Goal: Task Accomplishment & Management: Use online tool/utility

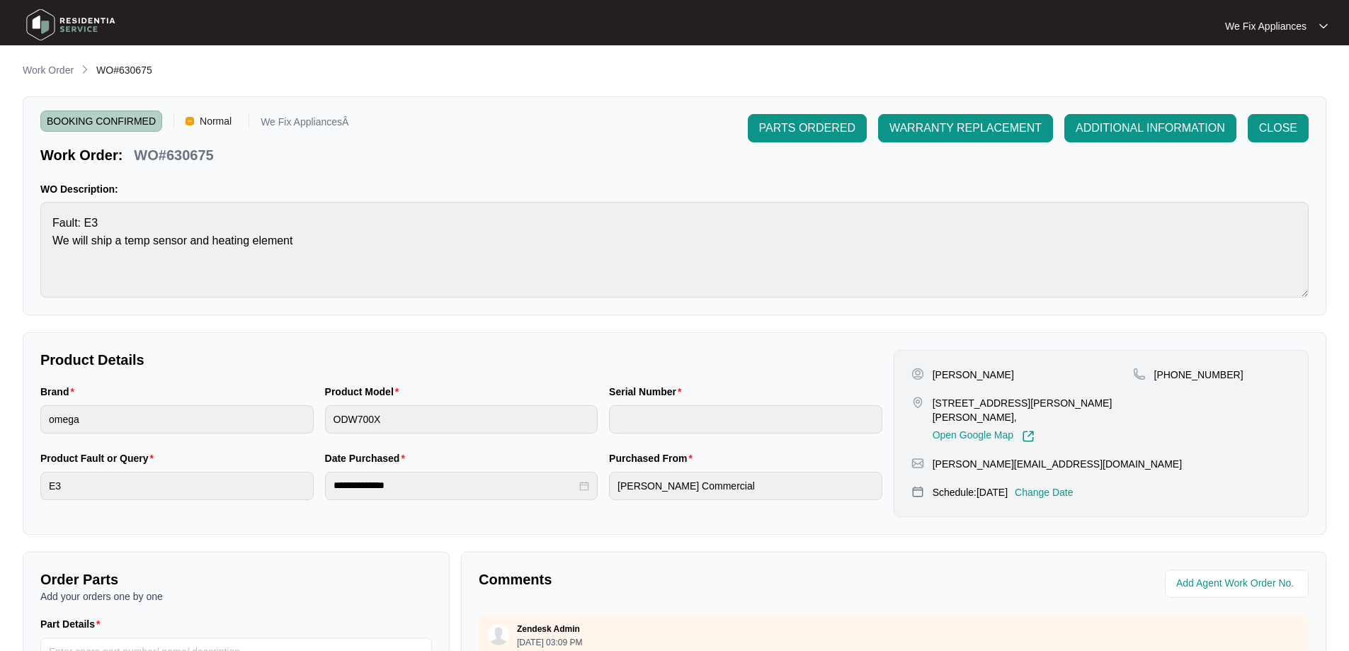
click at [72, 22] on img at bounding box center [70, 25] width 99 height 42
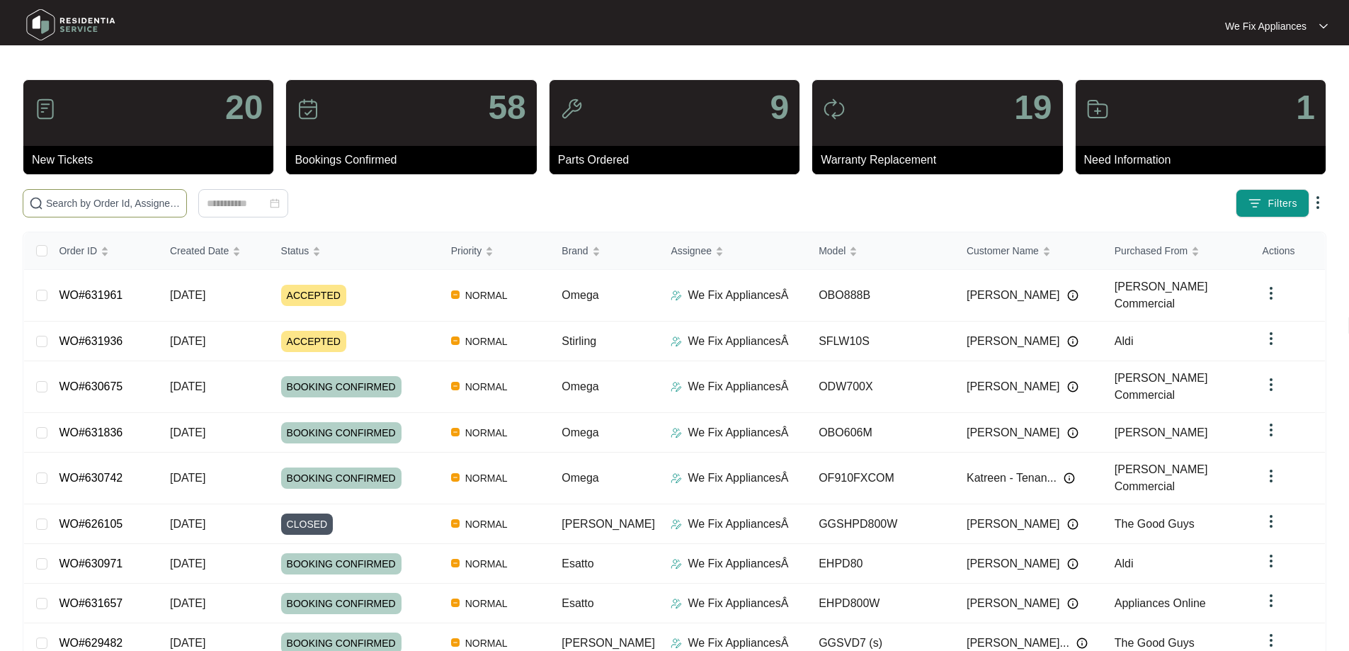
paste input "631961"
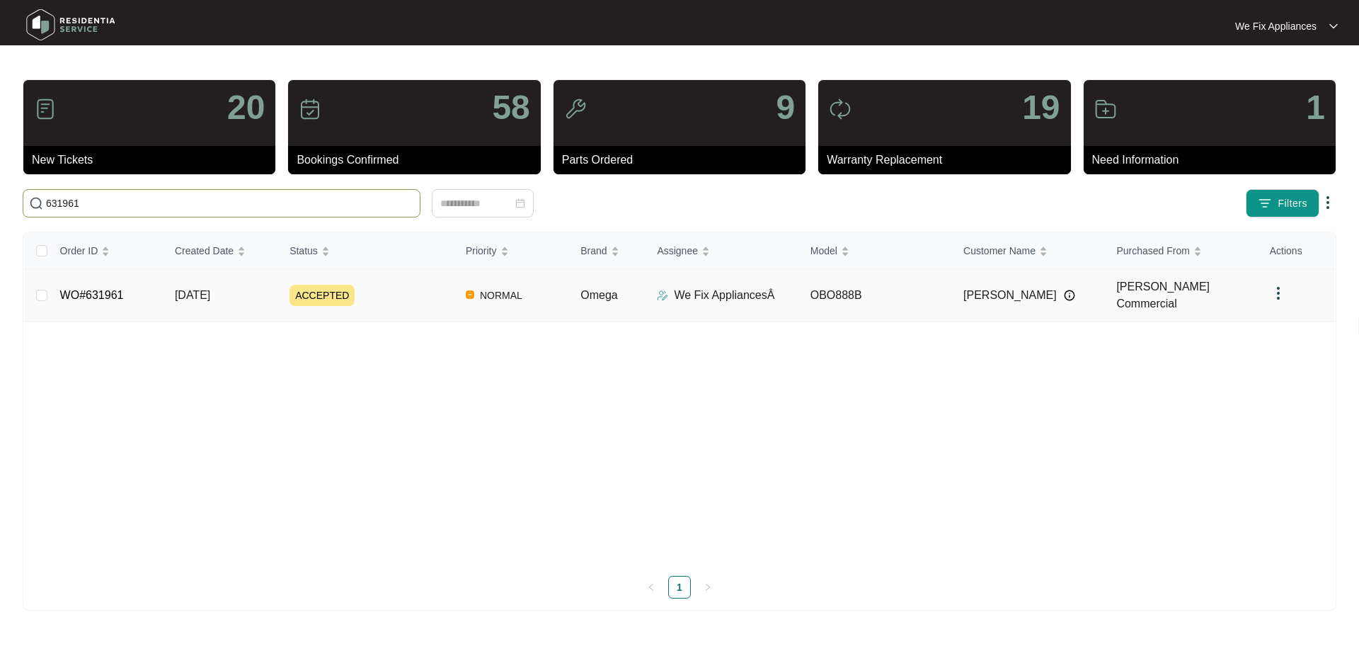
type input "631961"
click at [94, 289] on link "WO#631961" at bounding box center [92, 295] width 64 height 12
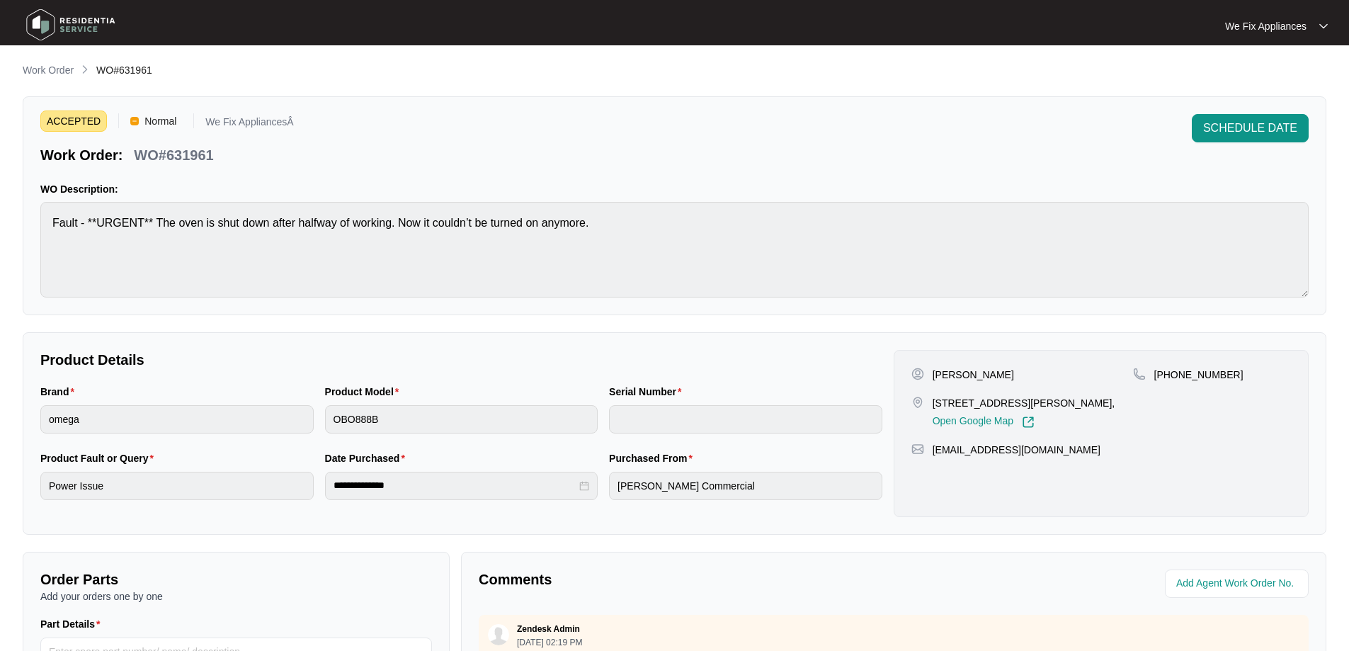
scroll to position [283, 0]
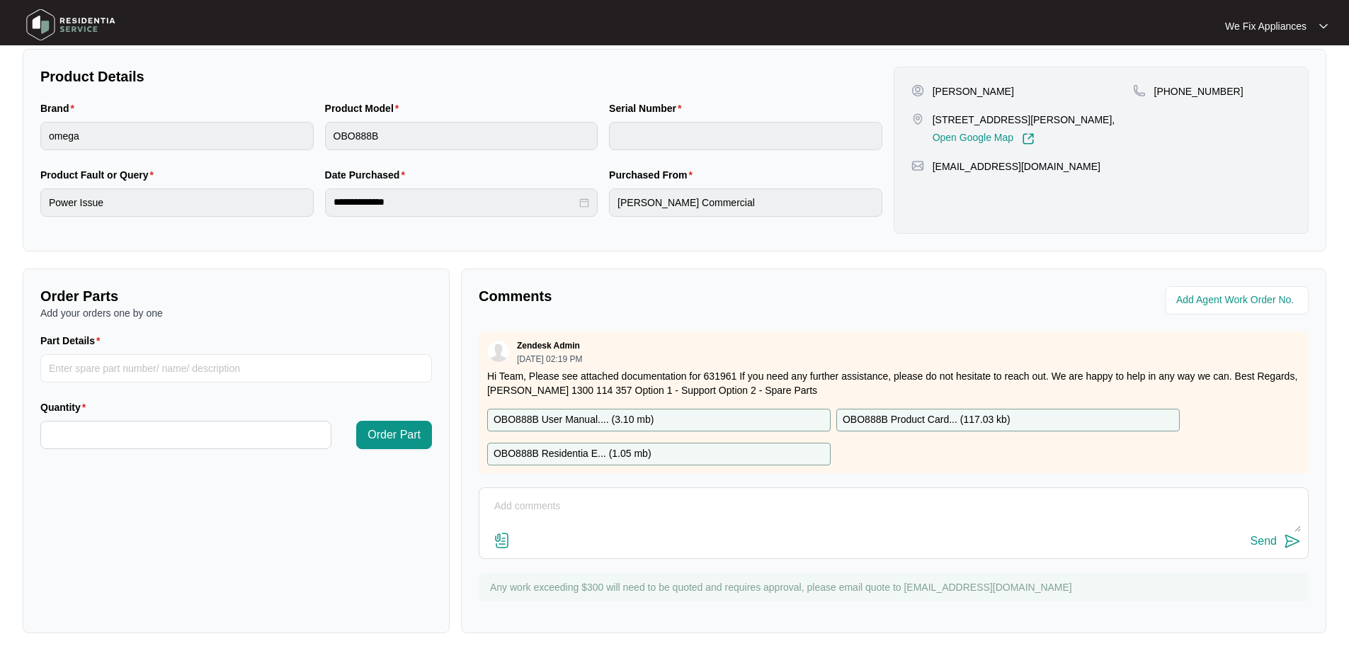
click at [707, 525] on textarea at bounding box center [893, 513] width 814 height 37
type textarea "Hi team, left msg for customer thn"
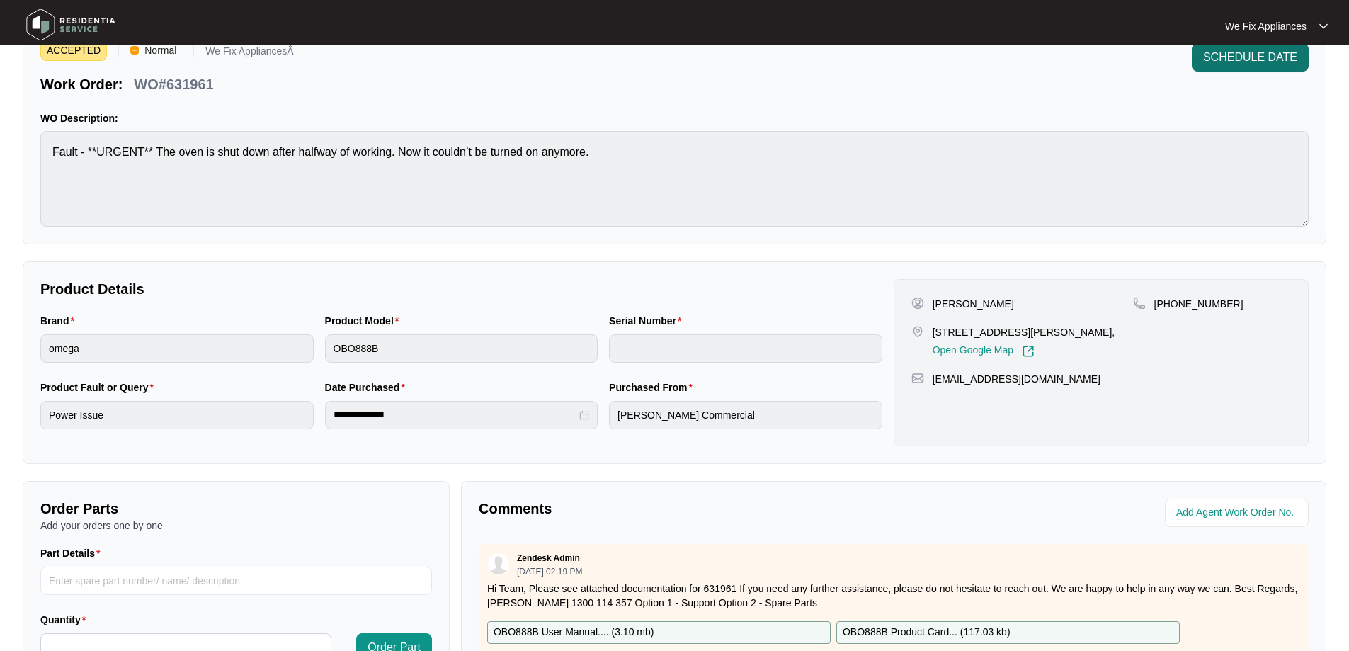
click at [1267, 58] on span "SCHEDULE DATE" at bounding box center [1250, 57] width 94 height 17
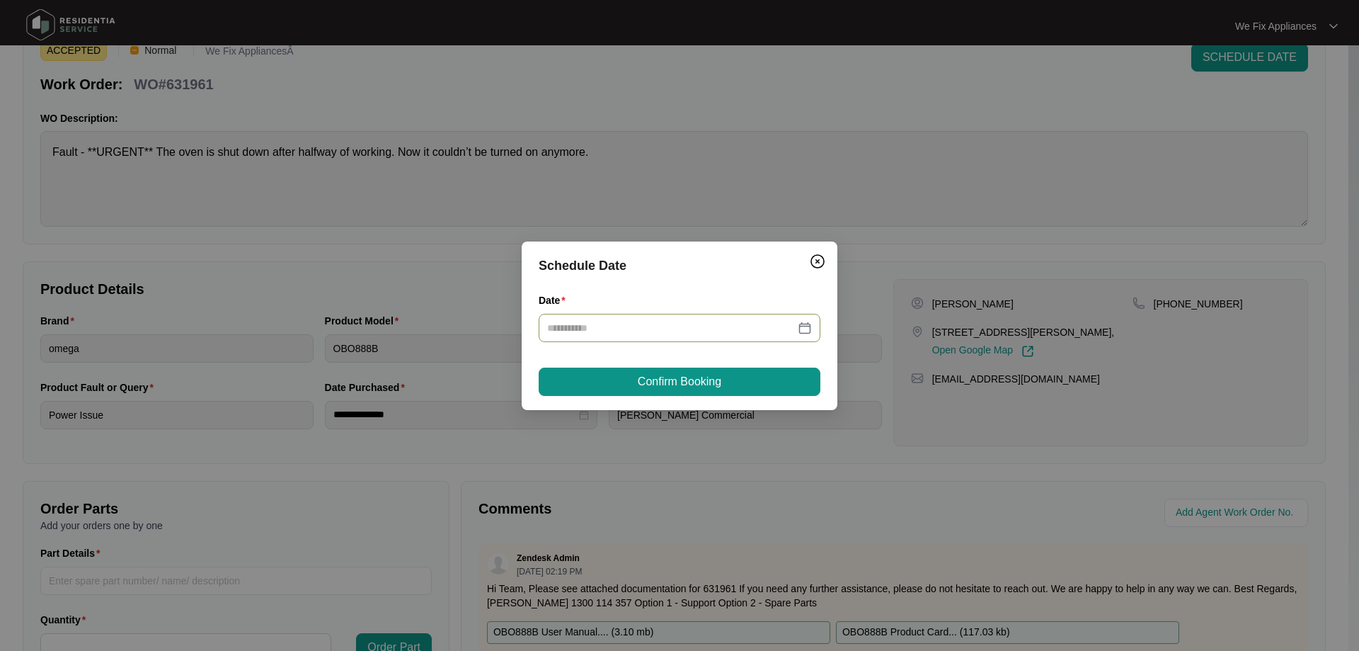
click at [669, 328] on input "Date" at bounding box center [671, 328] width 248 height 16
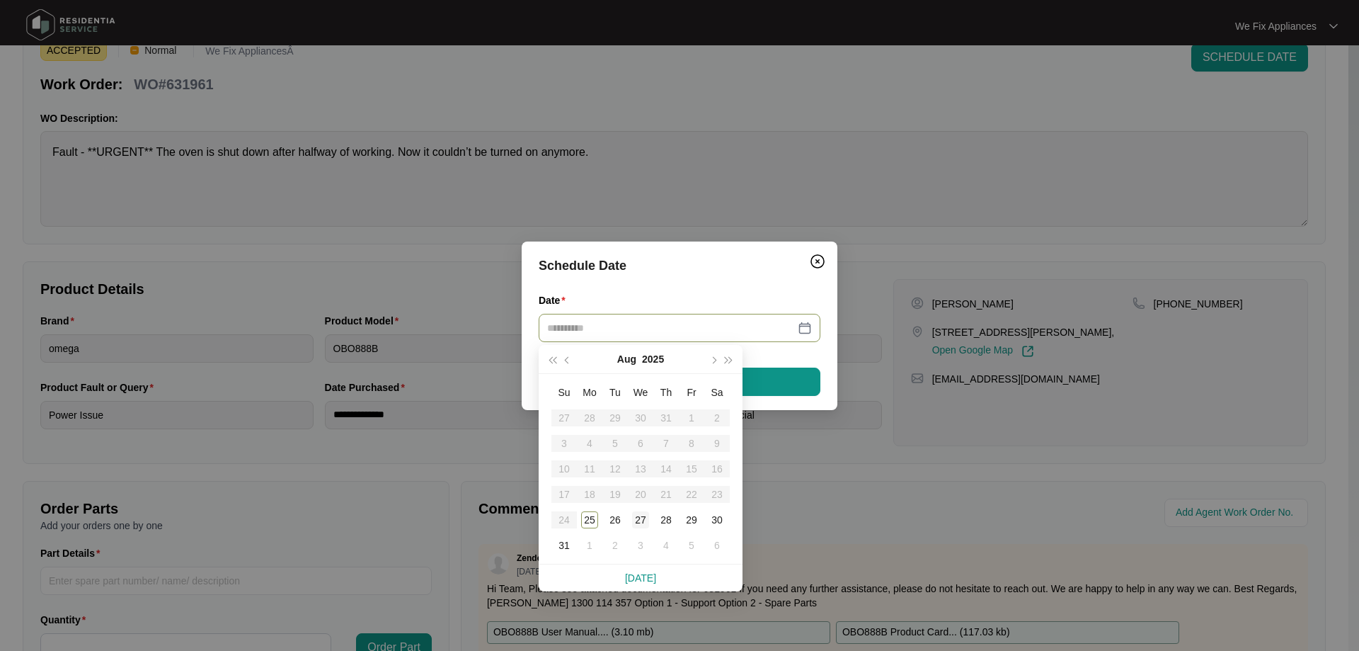
type input "**********"
click at [643, 517] on div "27" at bounding box center [640, 519] width 17 height 17
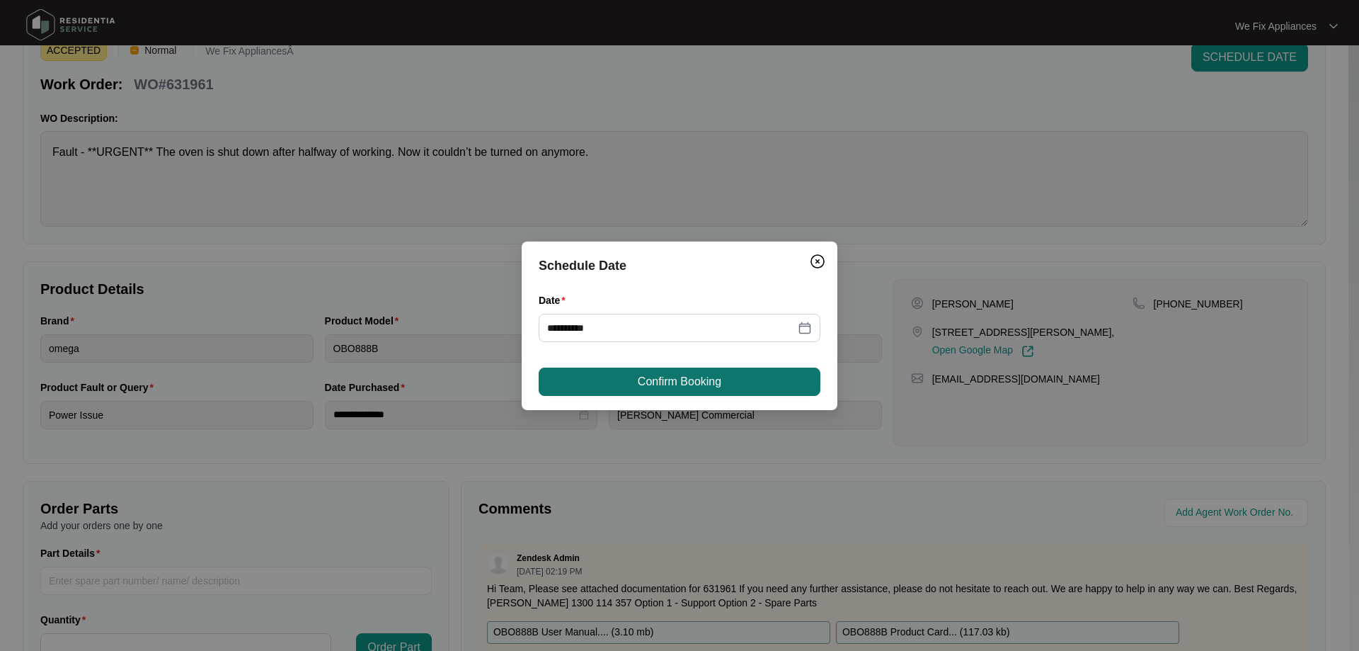
click at [658, 384] on span "Confirm Booking" at bounding box center [680, 381] width 84 height 17
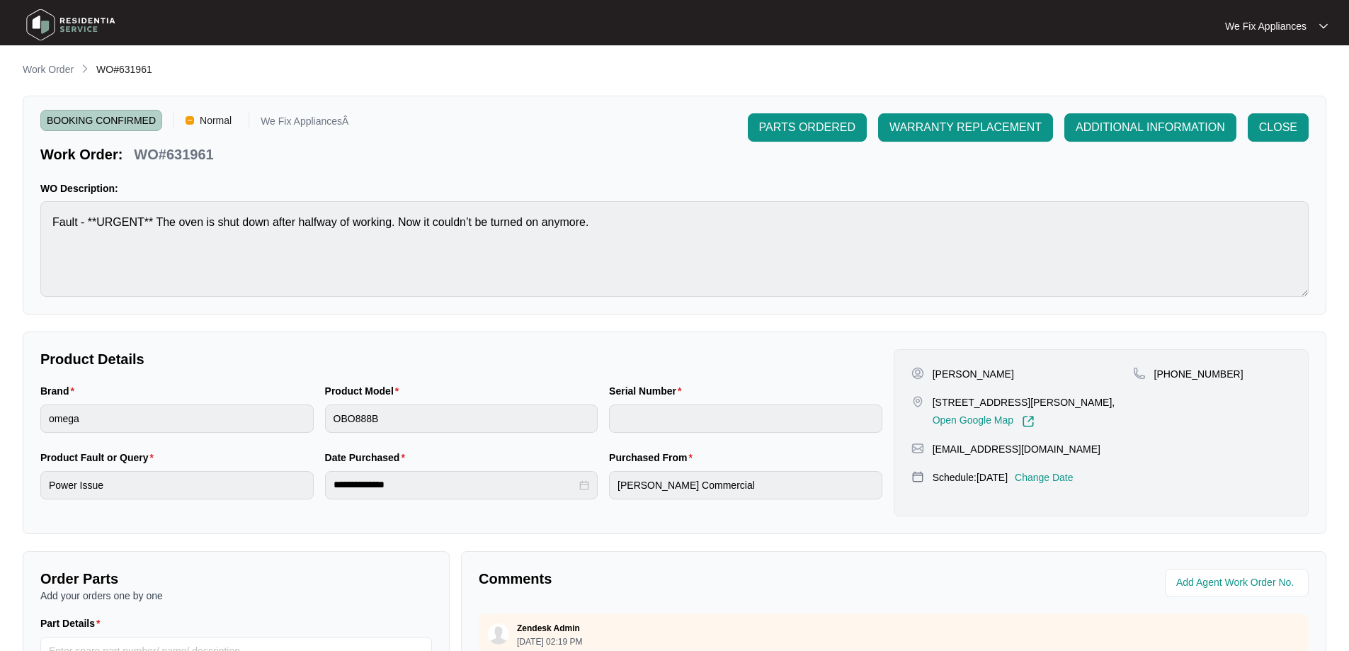
scroll to position [0, 0]
click at [1070, 469] on div "[PERSON_NAME] [STREET_ADDRESS][PERSON_NAME], Open Google Map [PHONE_NUMBER] [EM…" at bounding box center [1100, 433] width 415 height 167
click at [1084, 485] on div "[PERSON_NAME] [STREET_ADDRESS][PERSON_NAME], Open Google Map [PHONE_NUMBER] [EM…" at bounding box center [1100, 433] width 415 height 167
click at [1073, 475] on p "Change Date" at bounding box center [1044, 478] width 59 height 14
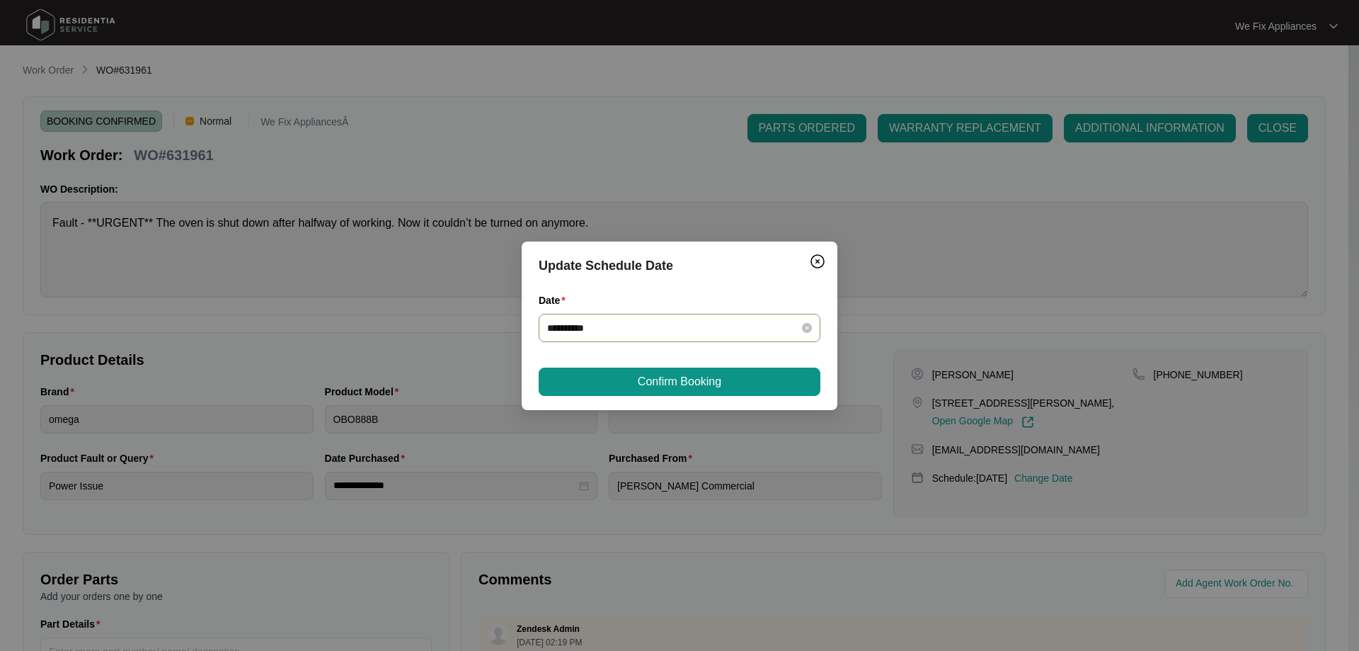
click at [638, 336] on div "**********" at bounding box center [680, 328] width 282 height 28
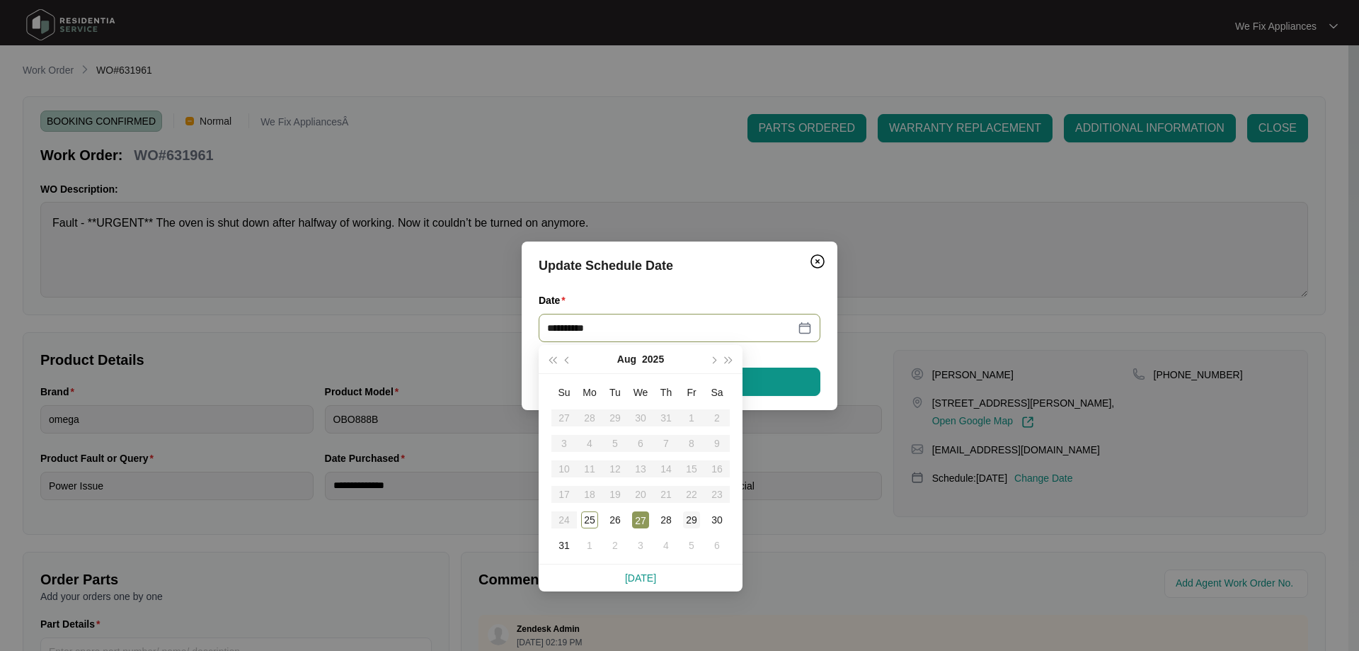
type input "**********"
click at [680, 516] on td "29" at bounding box center [691, 519] width 25 height 25
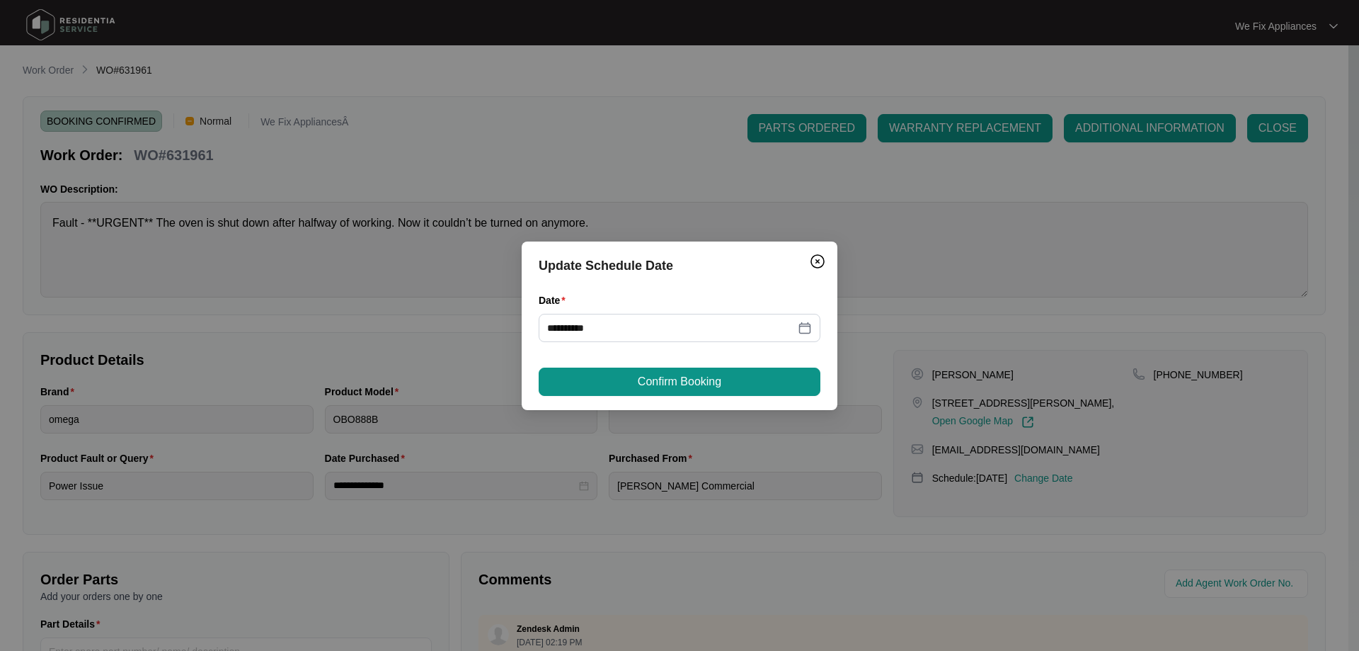
click at [944, 88] on div "**********" at bounding box center [679, 325] width 1359 height 651
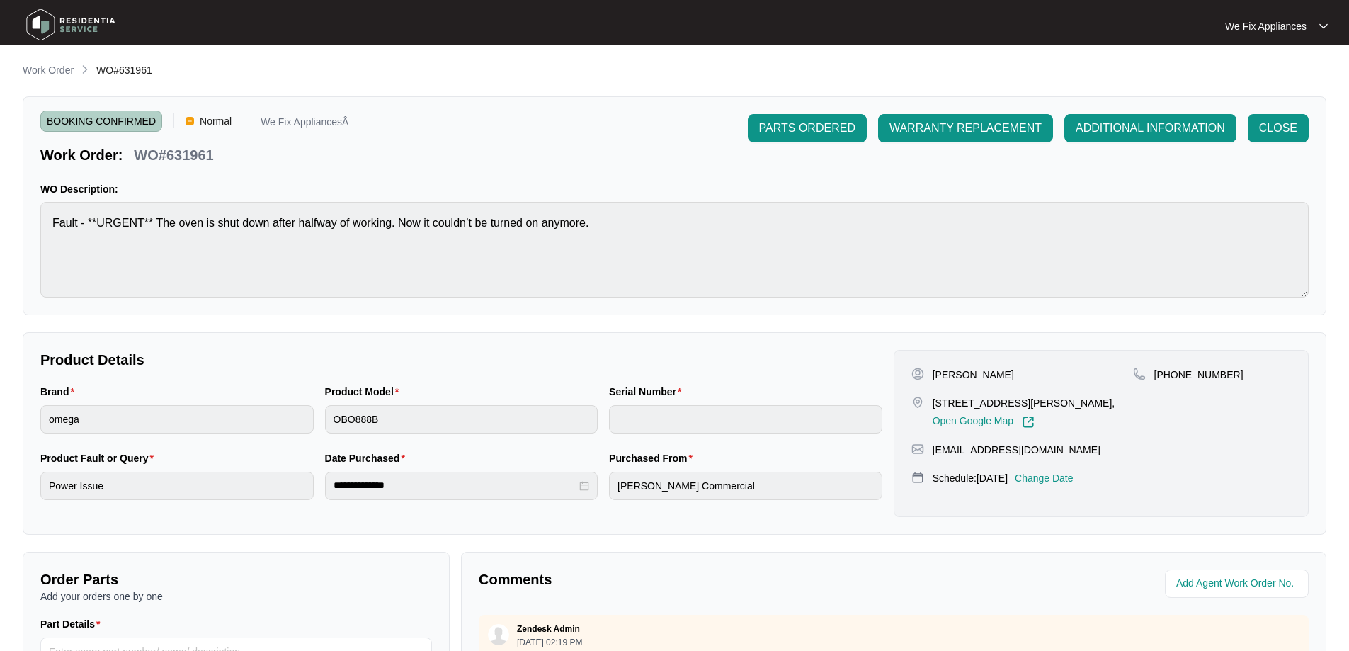
click at [1073, 481] on p "Change Date" at bounding box center [1044, 478] width 59 height 14
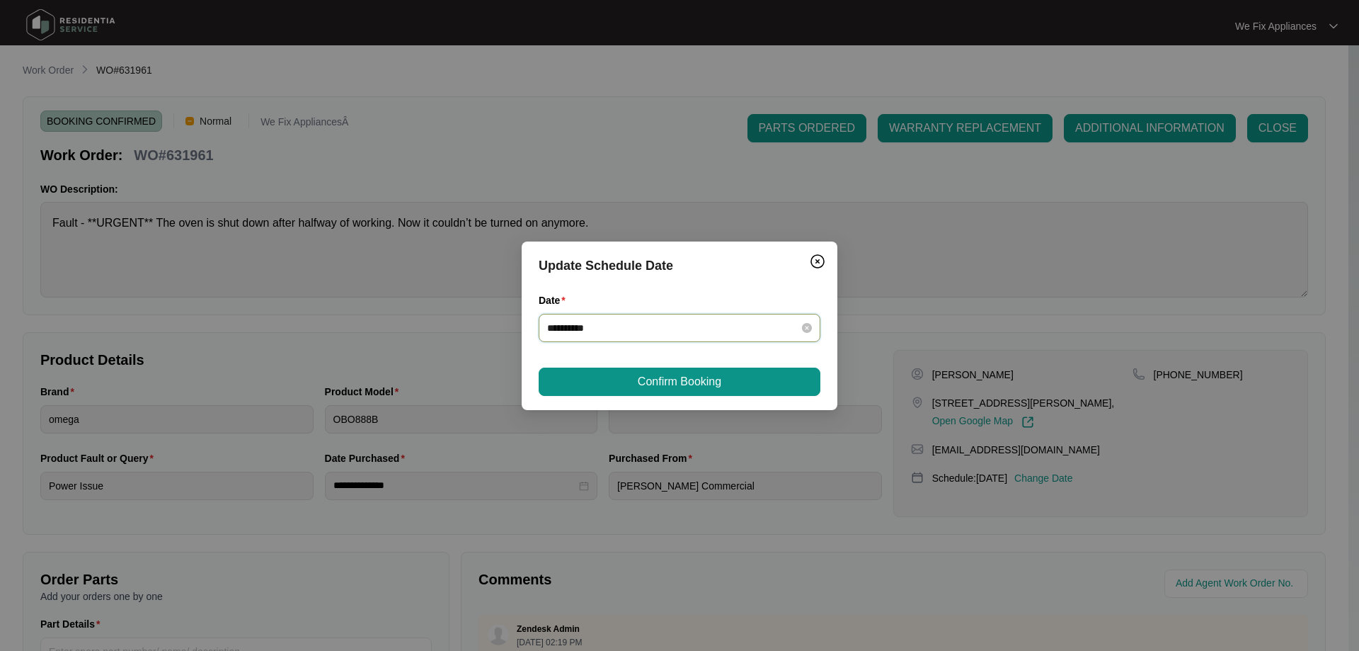
click at [644, 328] on input "**********" at bounding box center [671, 328] width 248 height 16
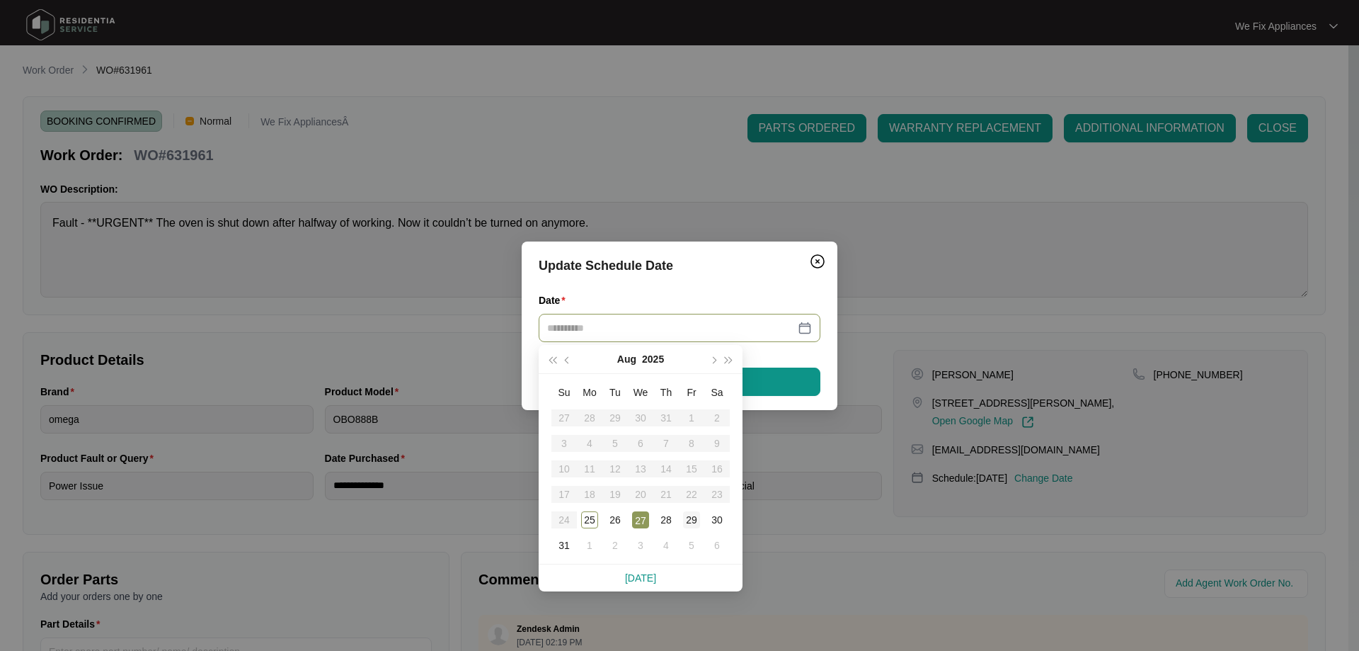
type input "**********"
click at [698, 511] on div "29" at bounding box center [691, 519] width 17 height 17
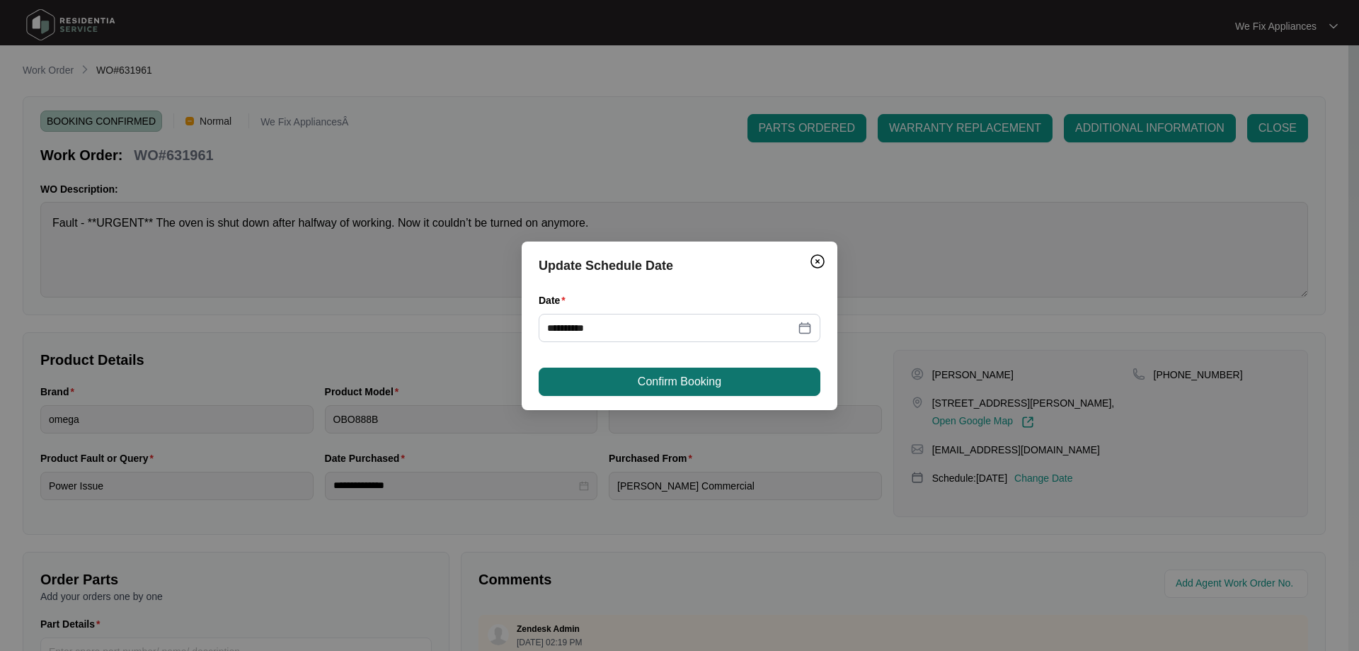
click at [662, 373] on span "Confirm Booking" at bounding box center [680, 381] width 84 height 17
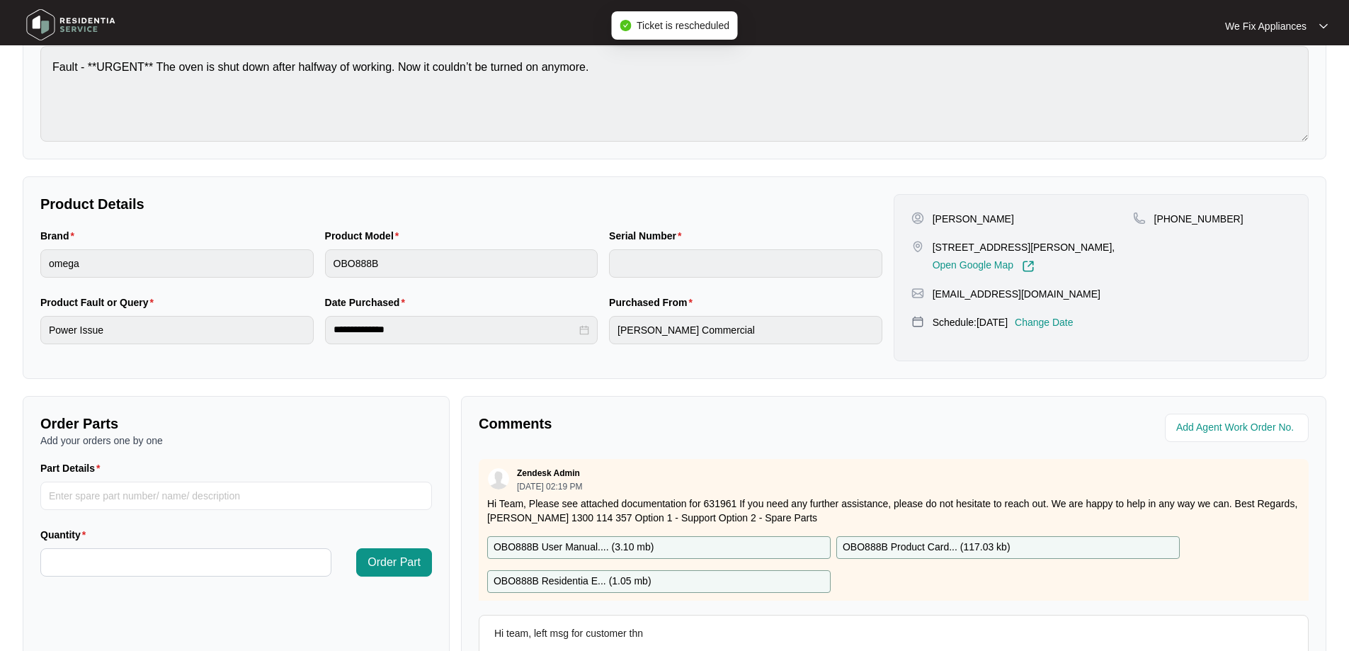
scroll to position [289, 0]
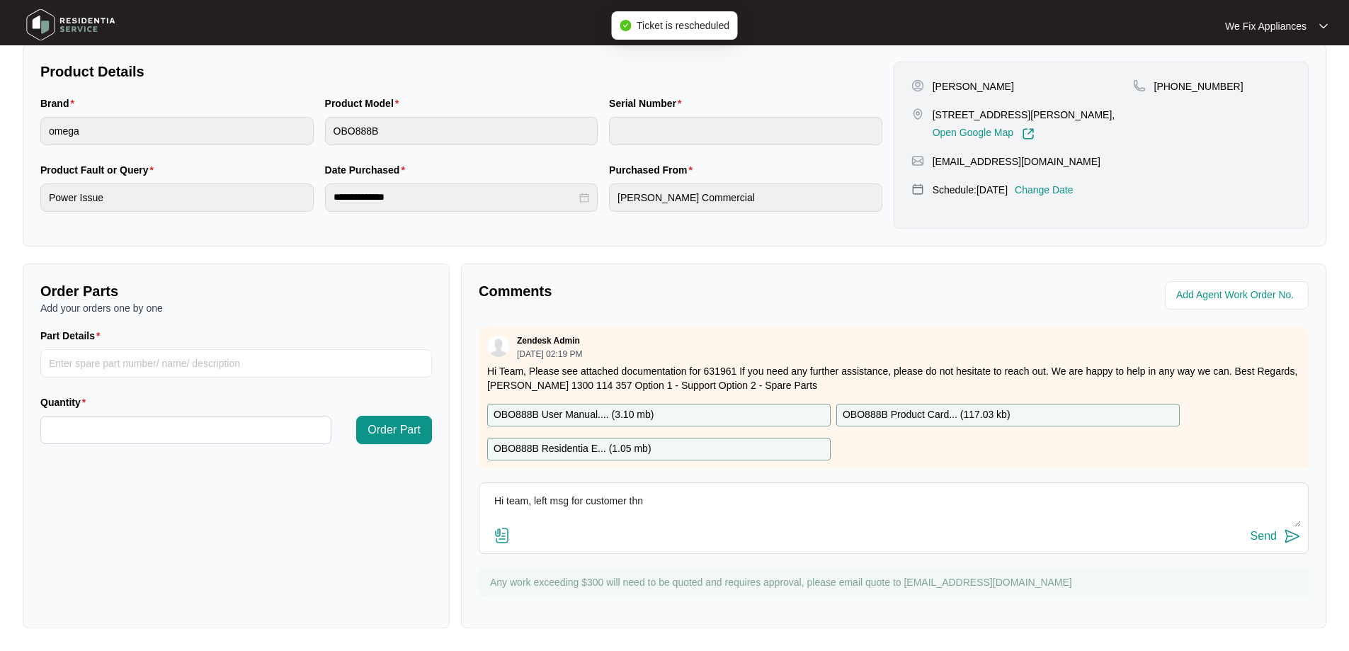
drag, startPoint x: 679, startPoint y: 510, endPoint x: 271, endPoint y: 484, distance: 408.6
click at [271, 484] on div "Order Parts Add your orders one by one Part Details Quantity Order Part Comment…" at bounding box center [674, 445] width 1315 height 365
type textarea "Hi team, just spoke with customer who requested [DATE] the 29/8 thank you."
click at [1261, 534] on div "Send" at bounding box center [1263, 536] width 26 height 13
click at [26, 25] on img at bounding box center [70, 25] width 99 height 42
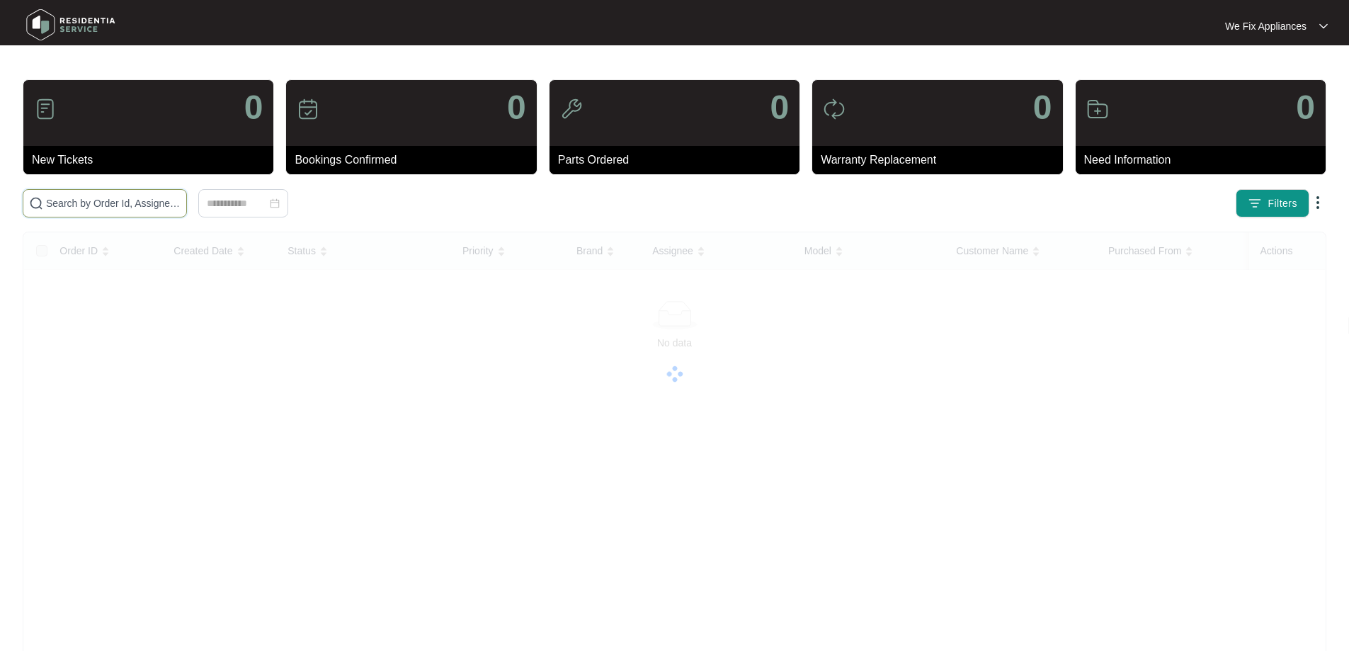
click at [95, 200] on input "text" at bounding box center [113, 203] width 135 height 16
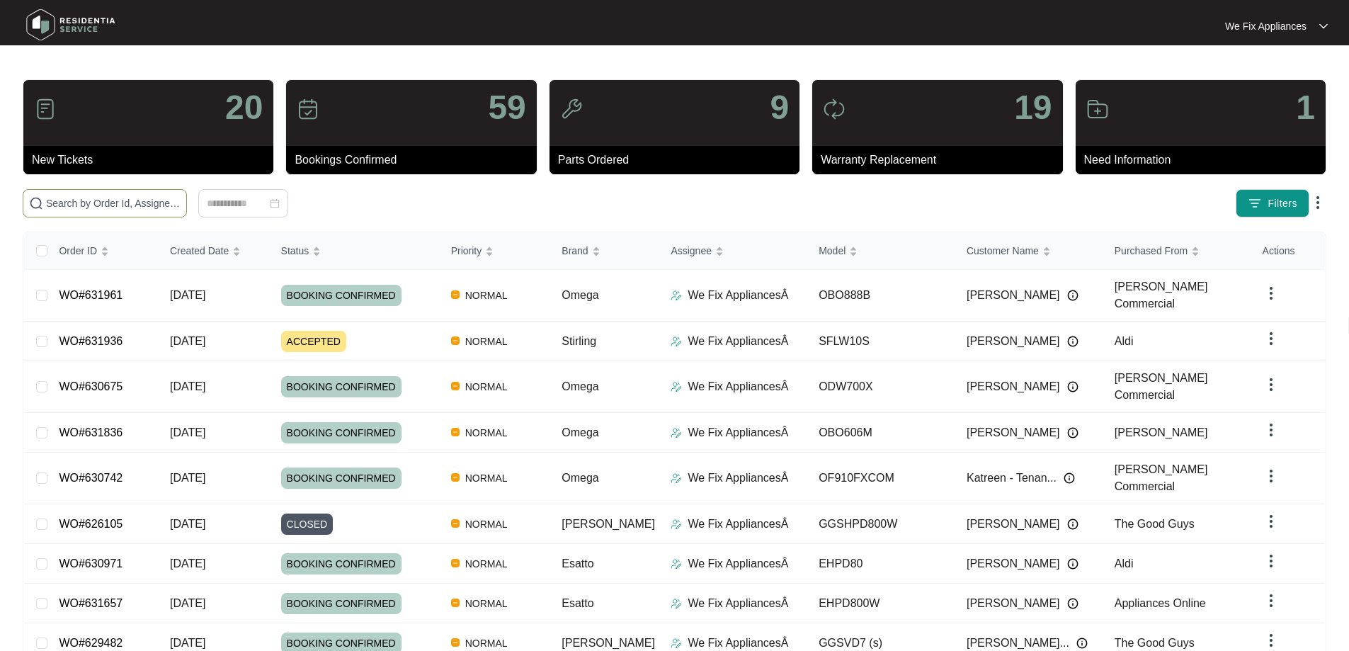
paste input "565645"
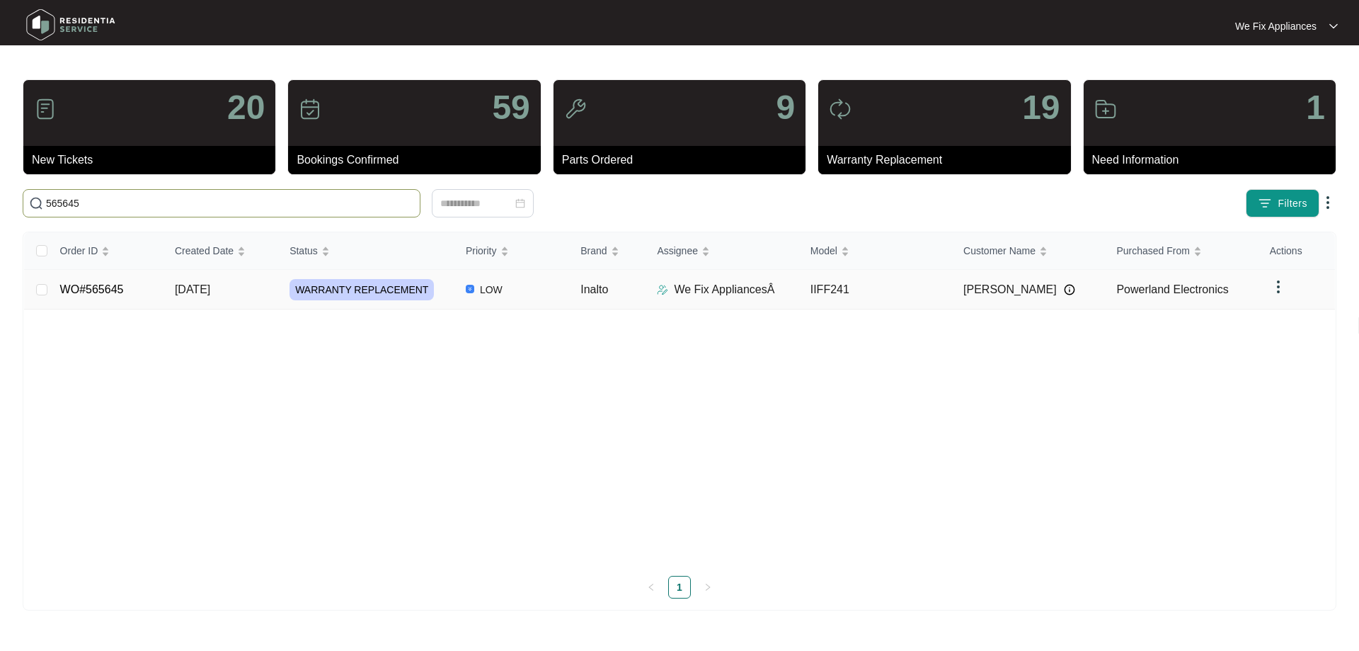
type input "565645"
click at [366, 290] on span "WARRANTY REPLACEMENT" at bounding box center [362, 289] width 144 height 21
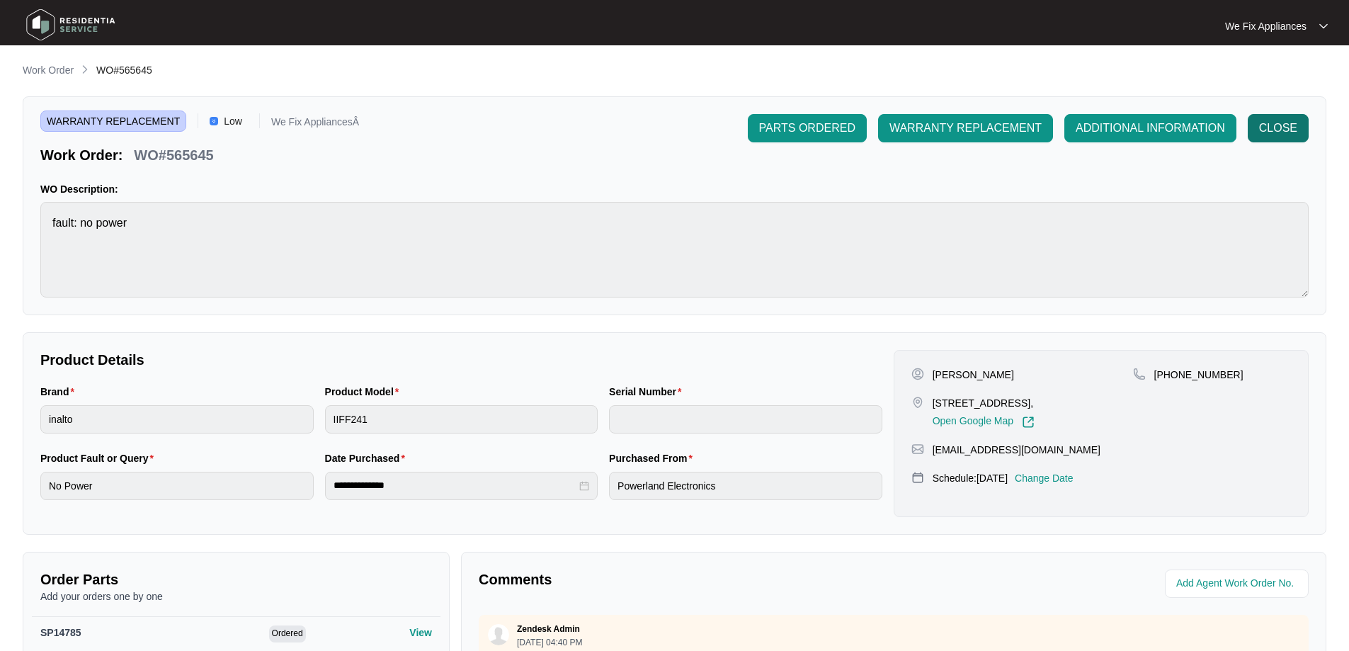
click at [1285, 127] on span "CLOSE" at bounding box center [1278, 128] width 38 height 17
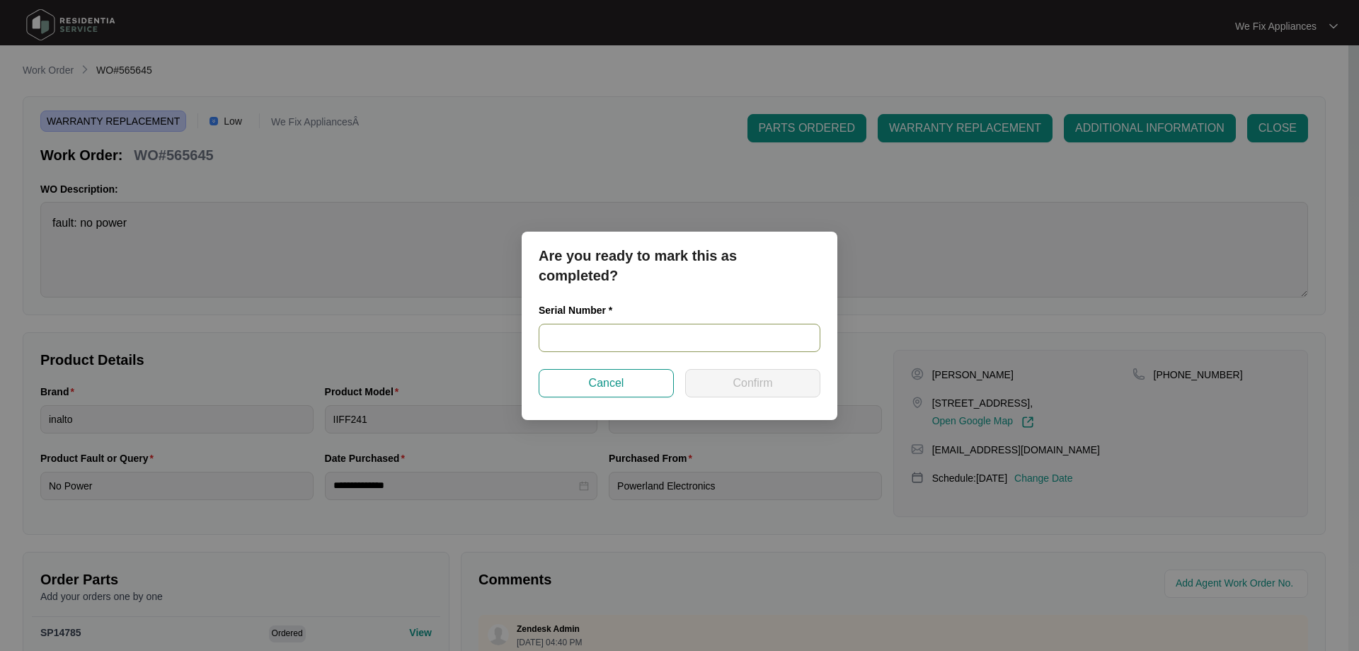
click at [637, 337] on input "text" at bounding box center [680, 338] width 282 height 28
paste input "INA32BINFFIX25030061"
type input "INA32BINFFIX25030061"
click at [731, 386] on button "Confirm" at bounding box center [752, 383] width 135 height 28
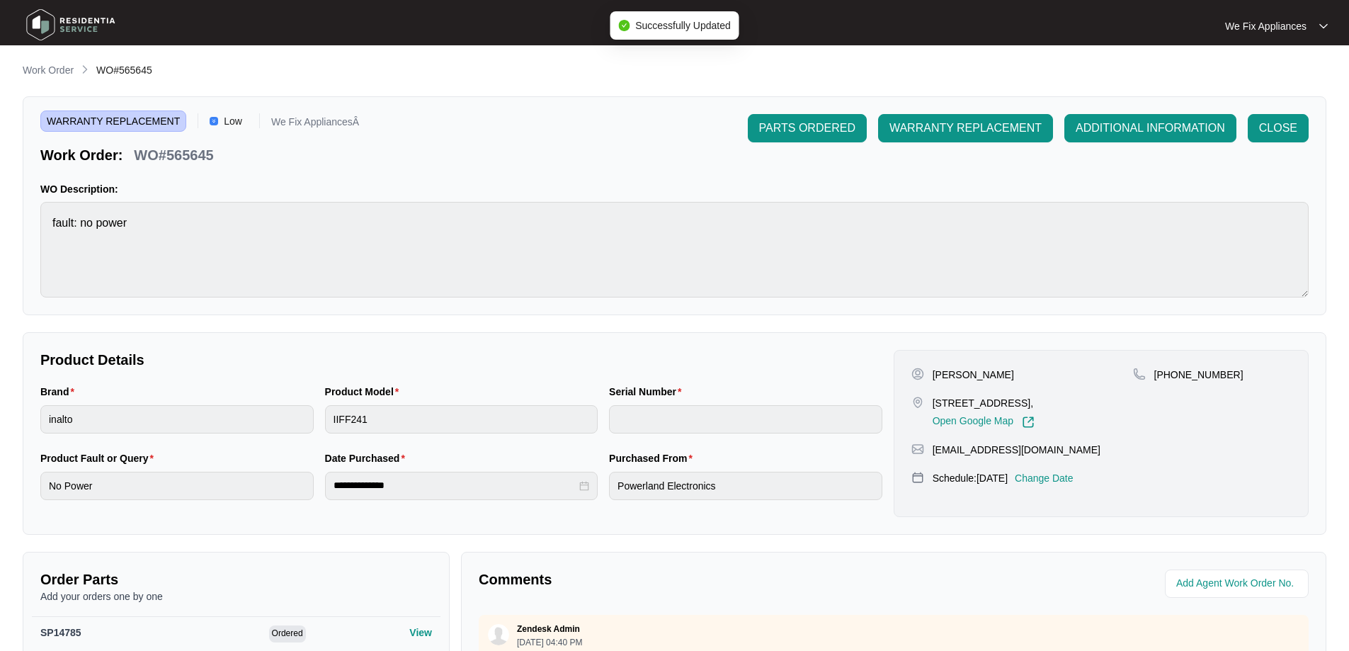
type input "INA32BINFFIX25030061"
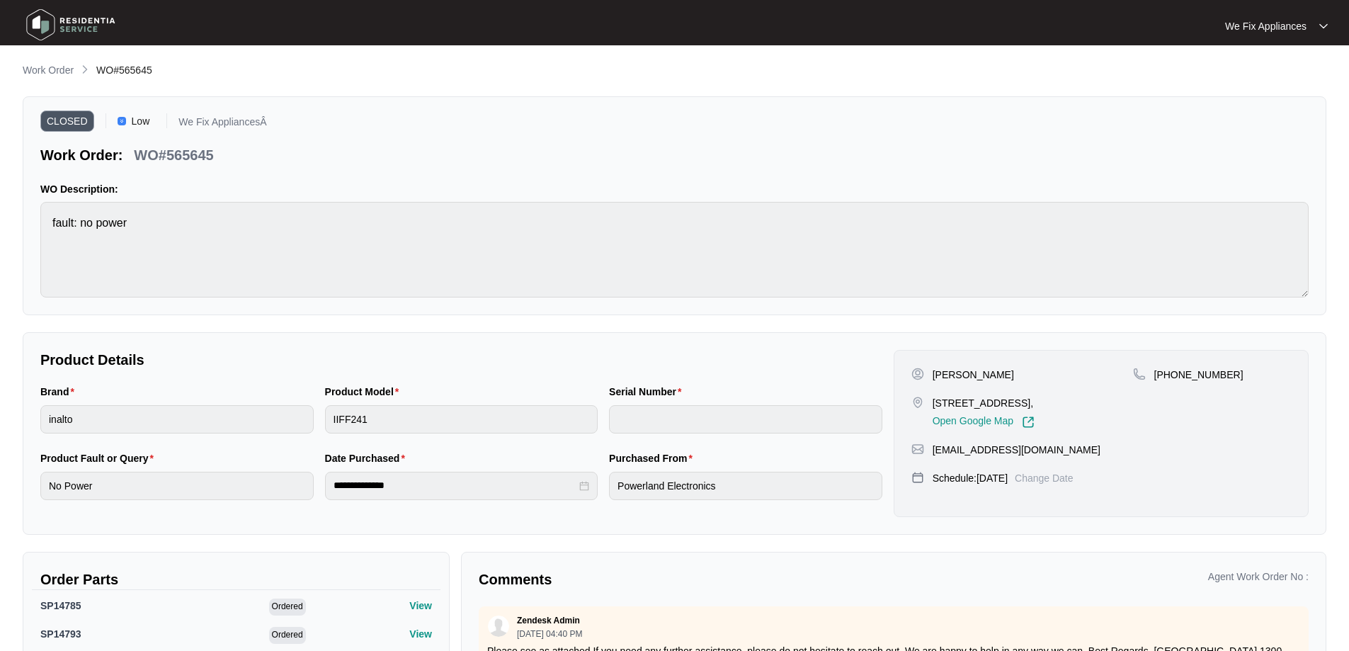
click at [41, 16] on img at bounding box center [70, 25] width 99 height 42
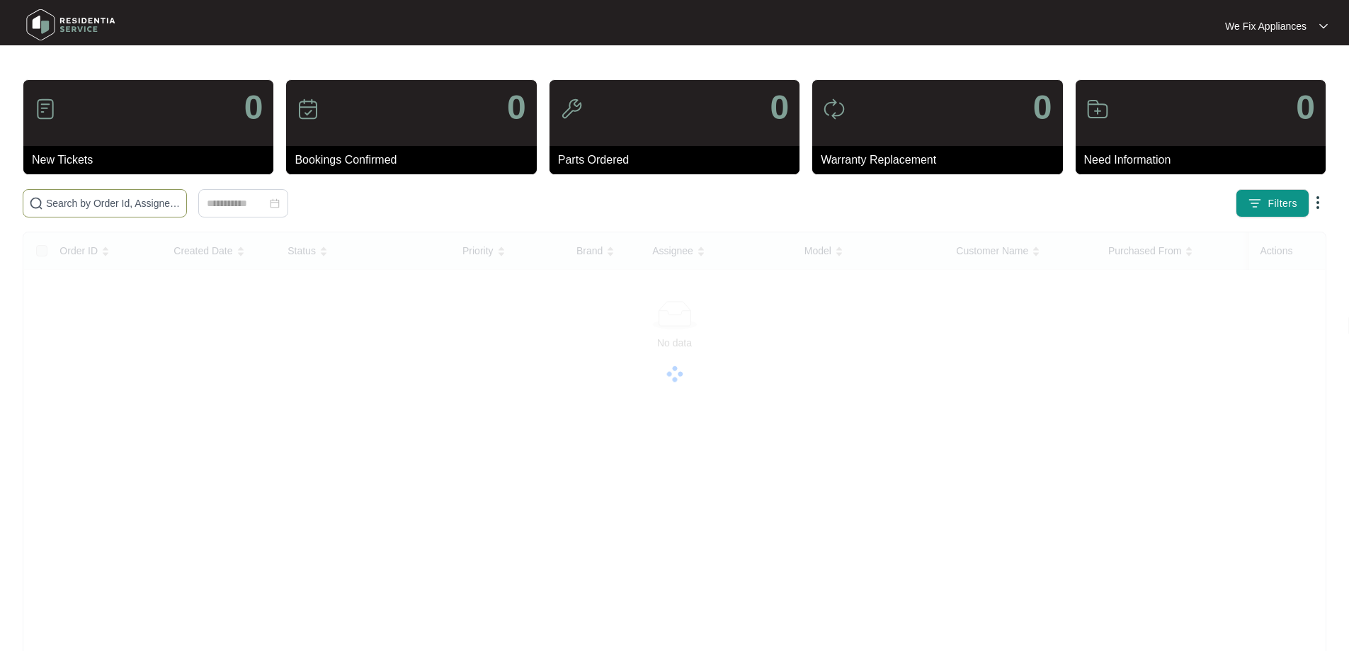
click at [85, 203] on input "text" at bounding box center [113, 203] width 135 height 16
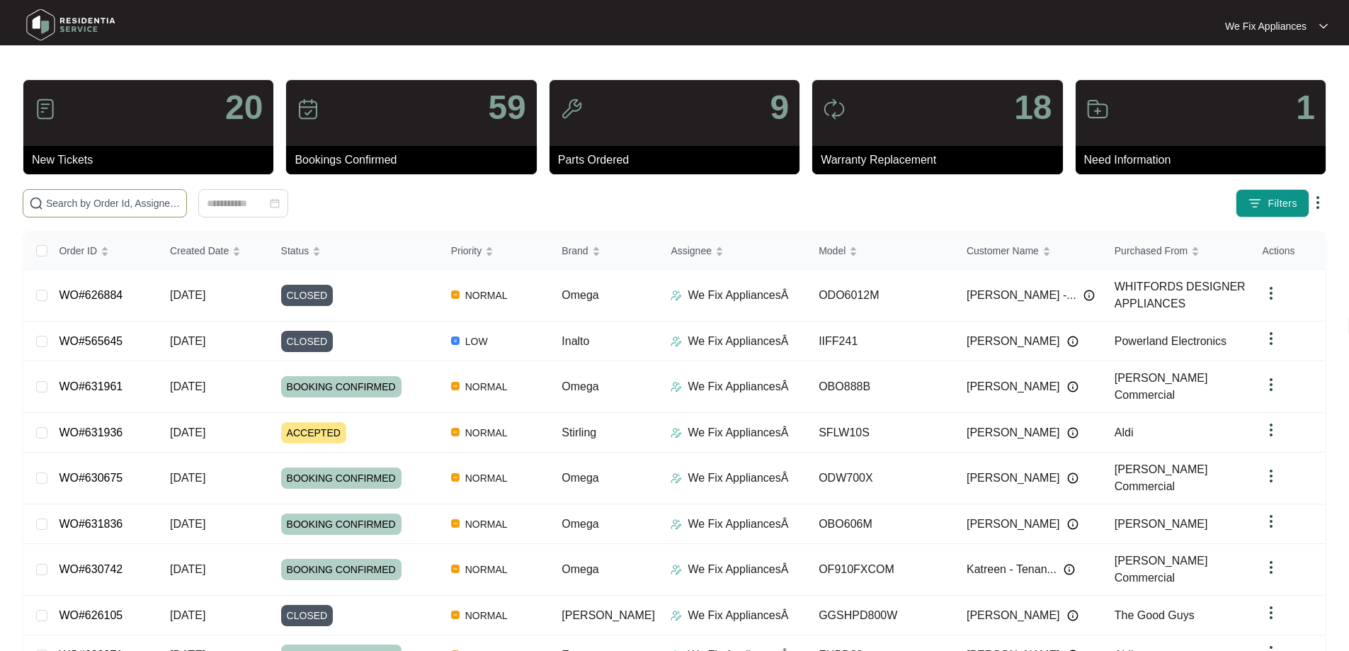
paste input "625073"
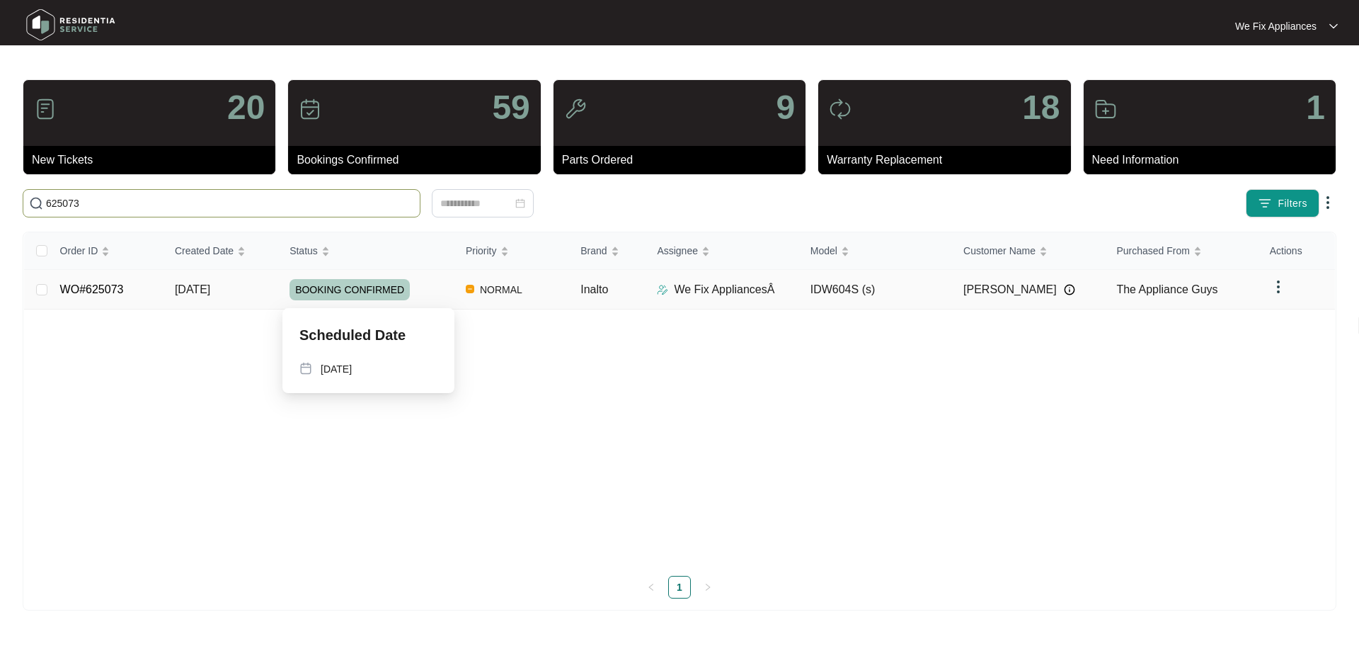
type input "625073"
click at [336, 288] on span "BOOKING CONFIRMED" at bounding box center [350, 289] width 120 height 21
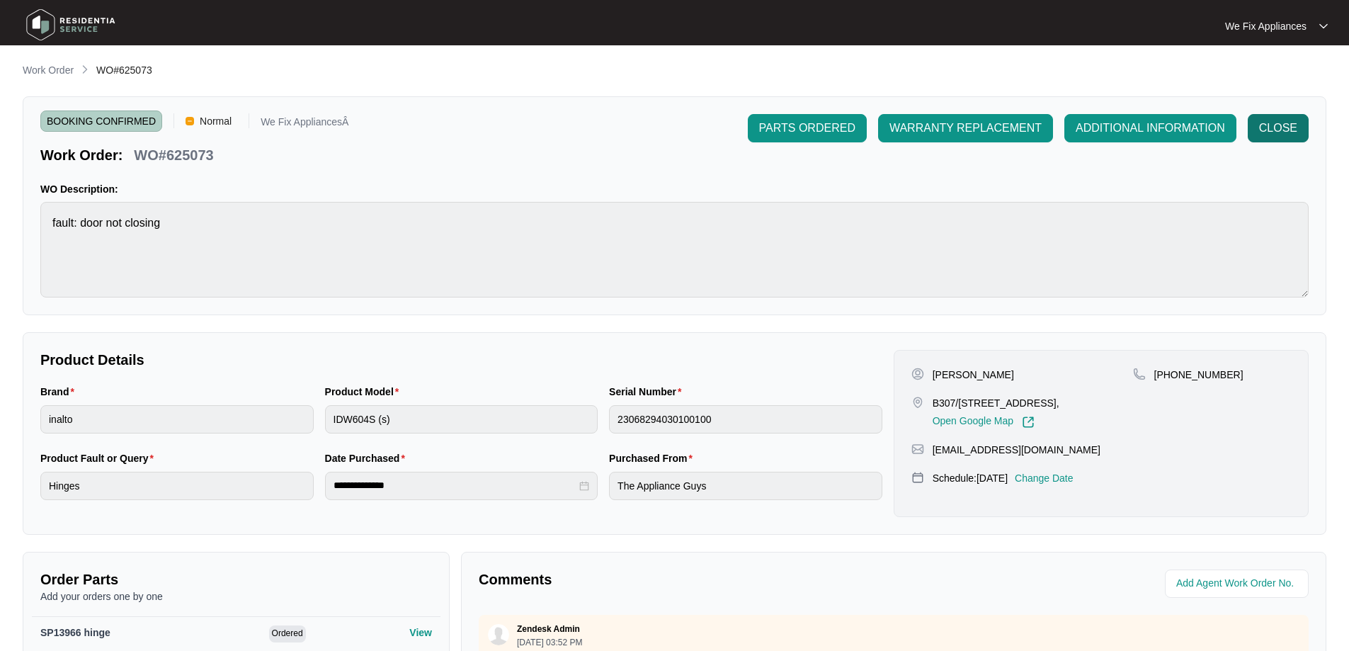
click at [1284, 128] on span "CLOSE" at bounding box center [1278, 128] width 38 height 17
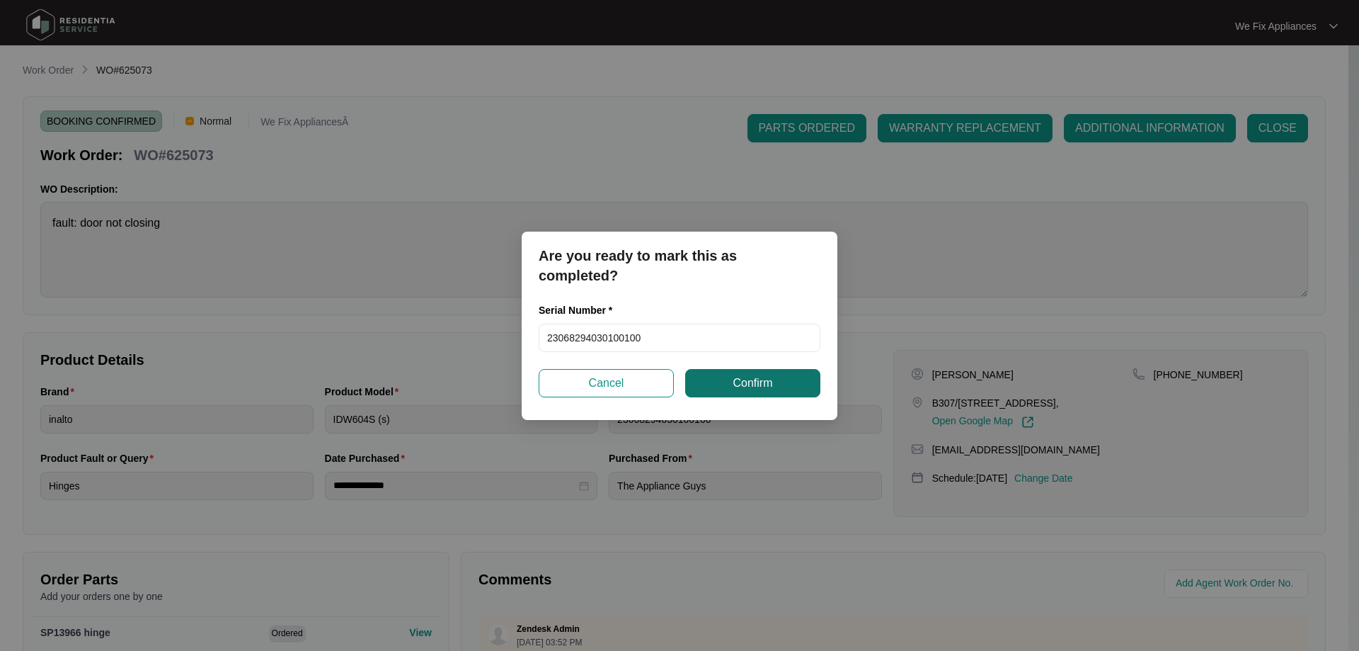
click at [772, 381] on span "Confirm" at bounding box center [753, 383] width 40 height 17
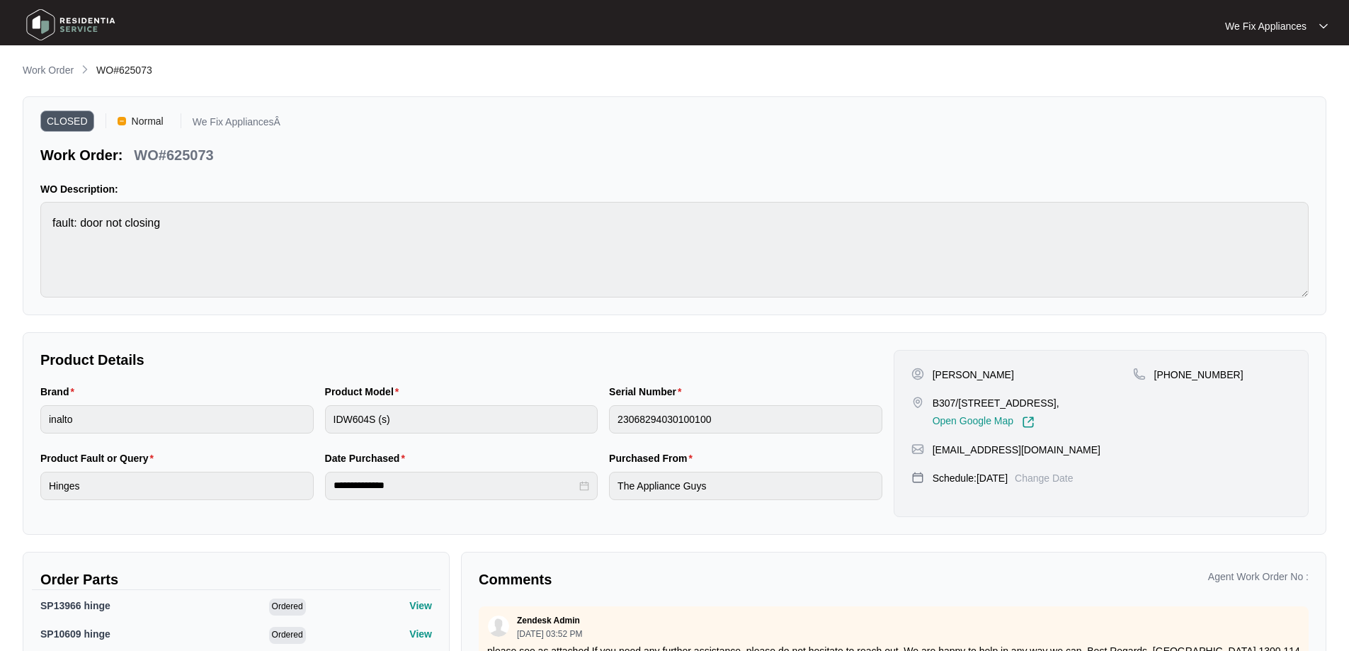
click at [45, 23] on img at bounding box center [70, 25] width 99 height 42
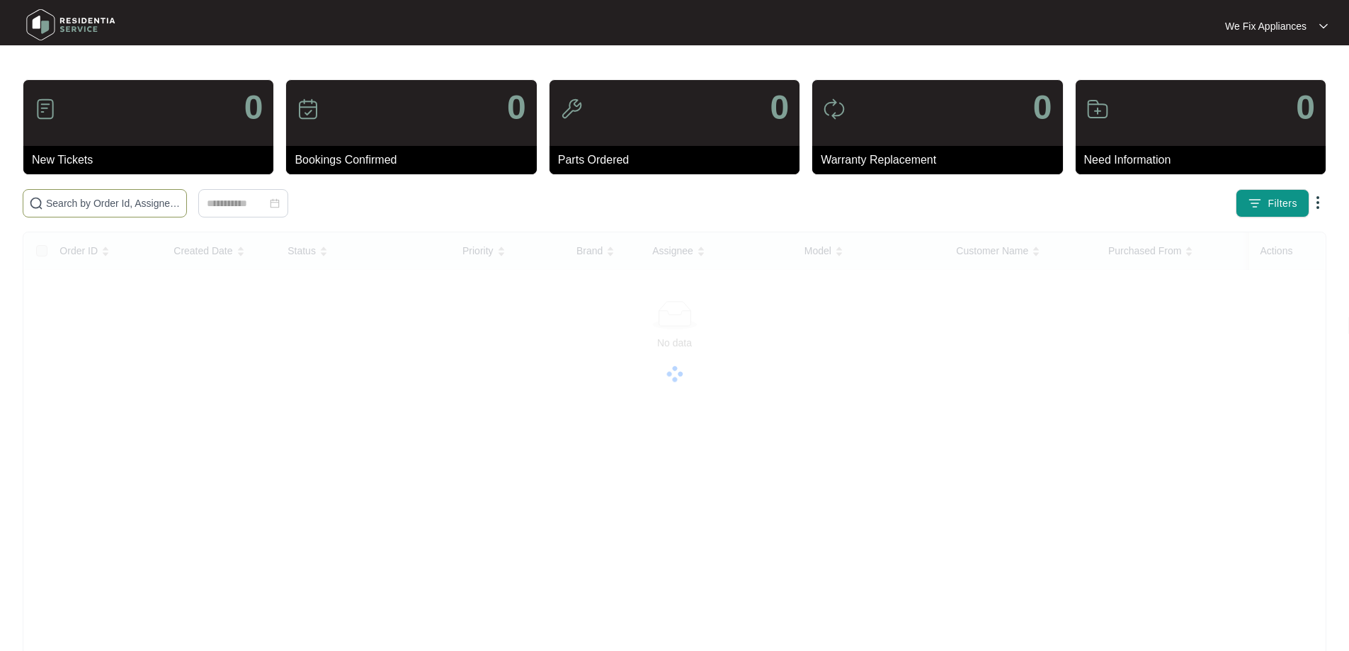
click at [85, 207] on input "text" at bounding box center [113, 203] width 135 height 16
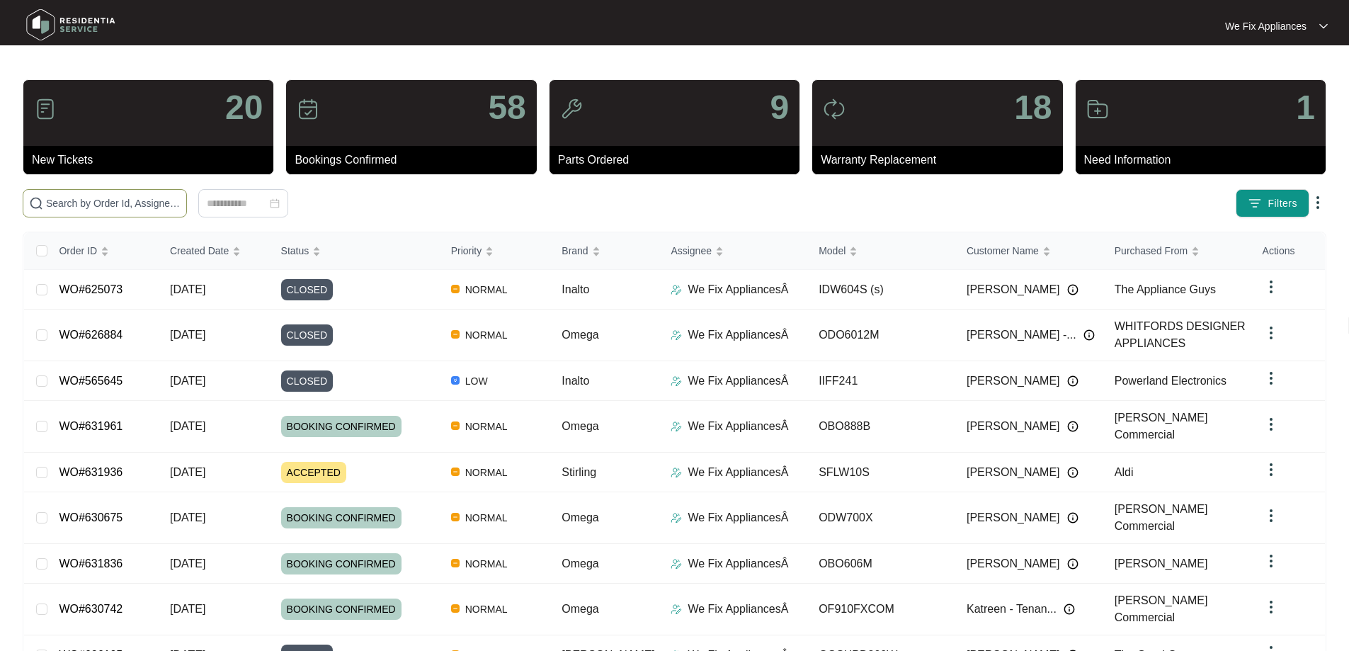
paste input "631593"
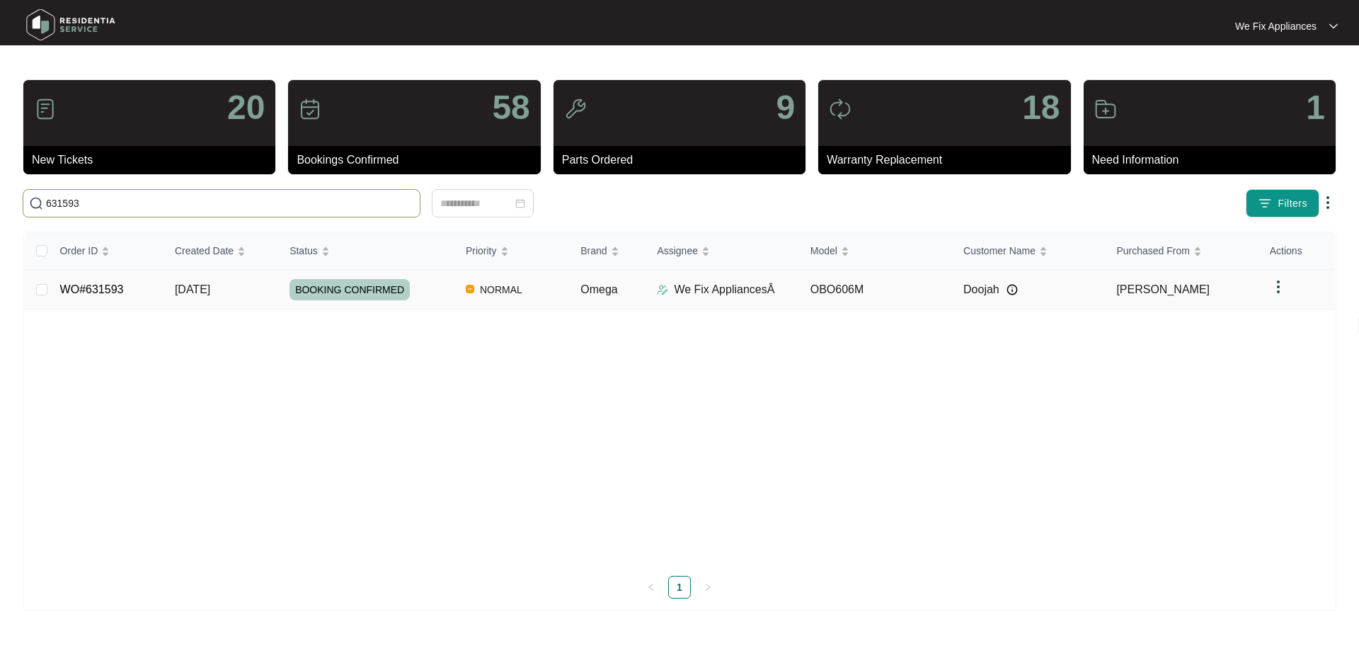
type input "631593"
click at [336, 283] on span "BOOKING CONFIRMED" at bounding box center [350, 289] width 120 height 21
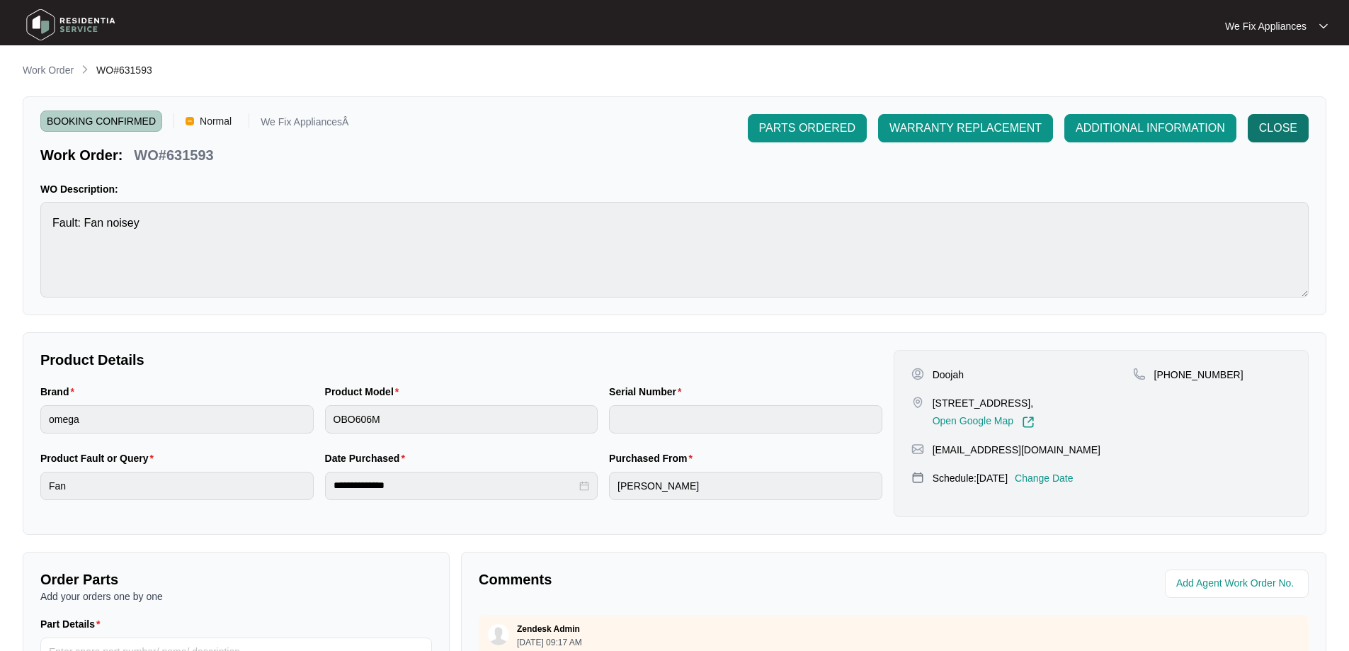
click at [1281, 124] on span "CLOSE" at bounding box center [1278, 128] width 38 height 17
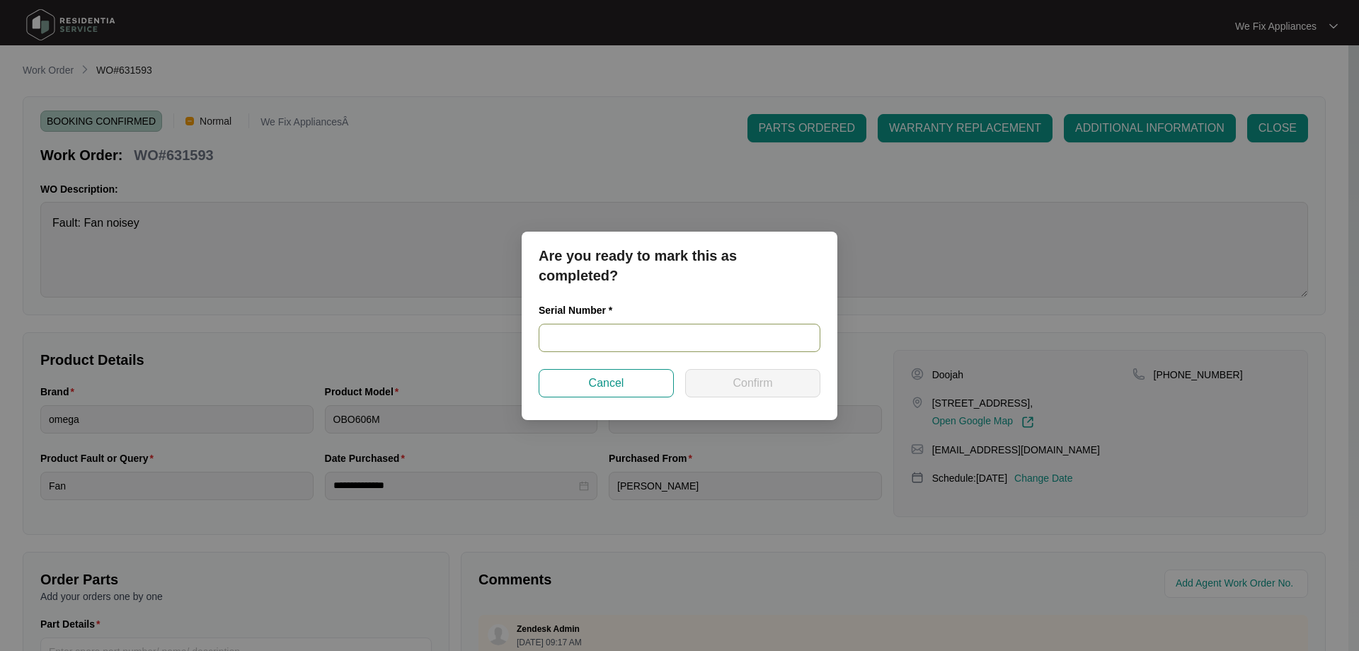
click at [623, 336] on input "text" at bounding box center [680, 338] width 282 height 28
paste input "968081825040249"
type input "968081825040249"
click at [749, 379] on span "Confirm" at bounding box center [753, 383] width 40 height 17
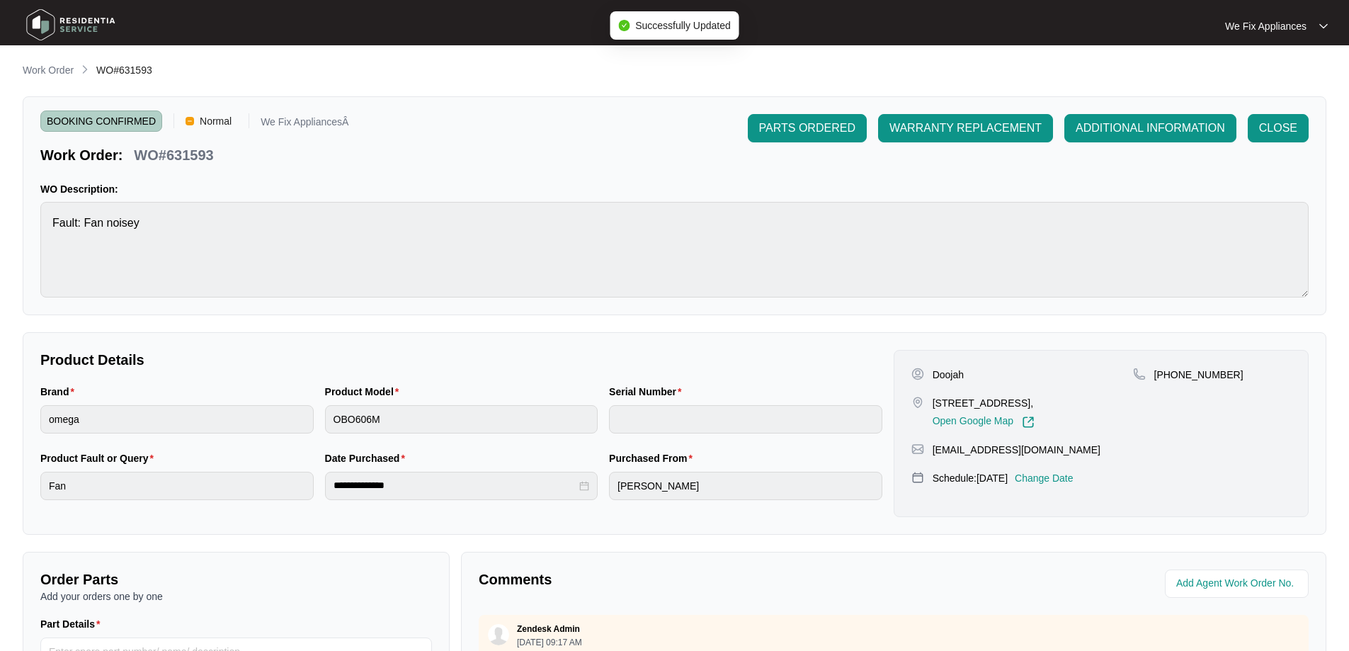
type input "968081825040249"
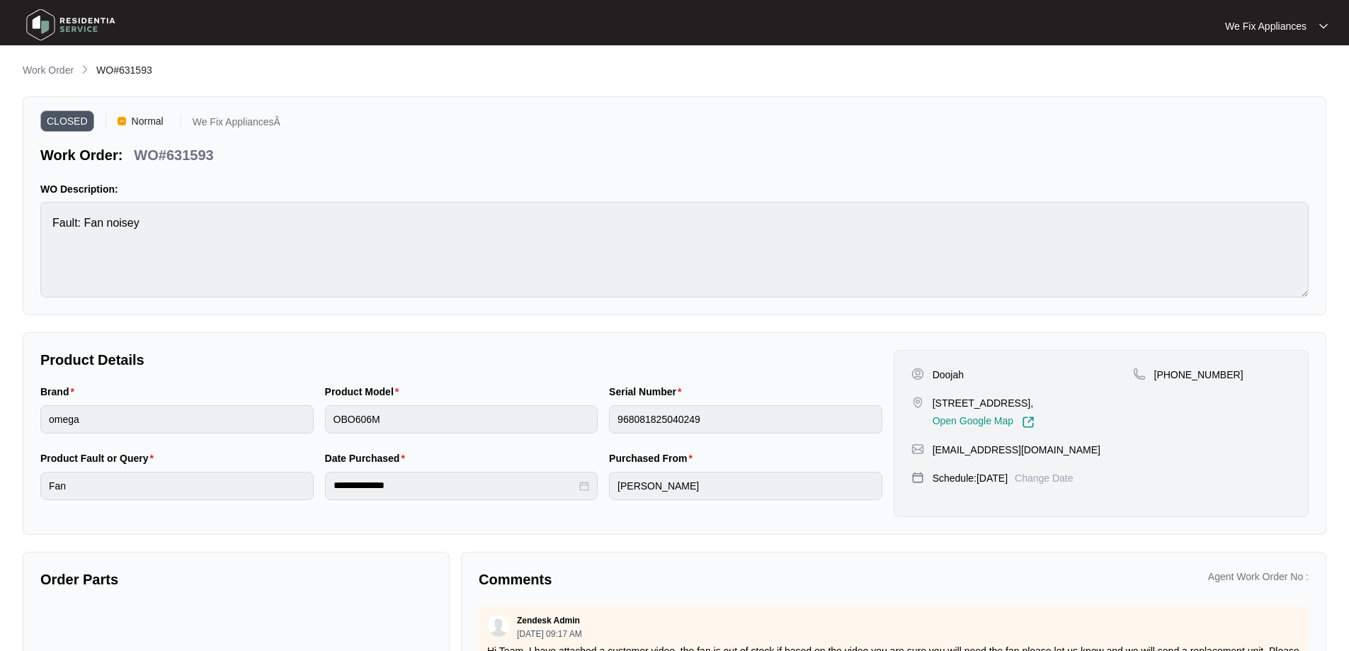
click at [49, 18] on img at bounding box center [70, 25] width 99 height 42
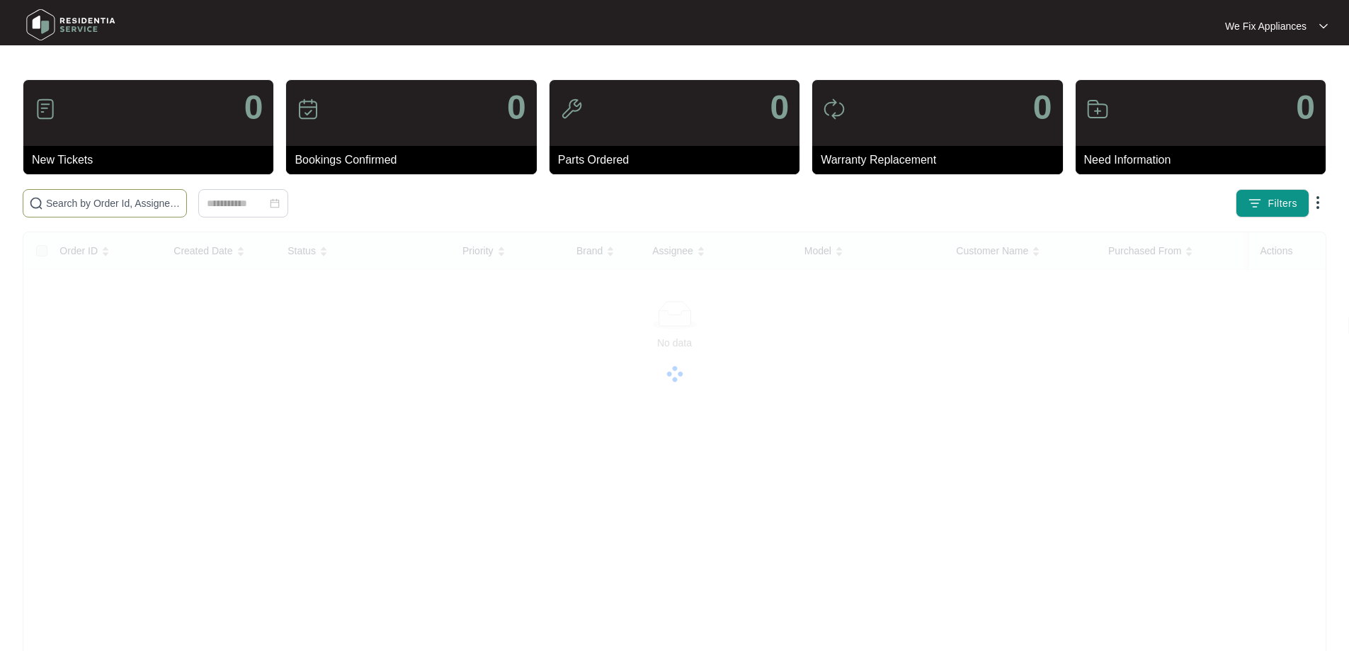
click at [103, 207] on input "text" at bounding box center [113, 203] width 135 height 16
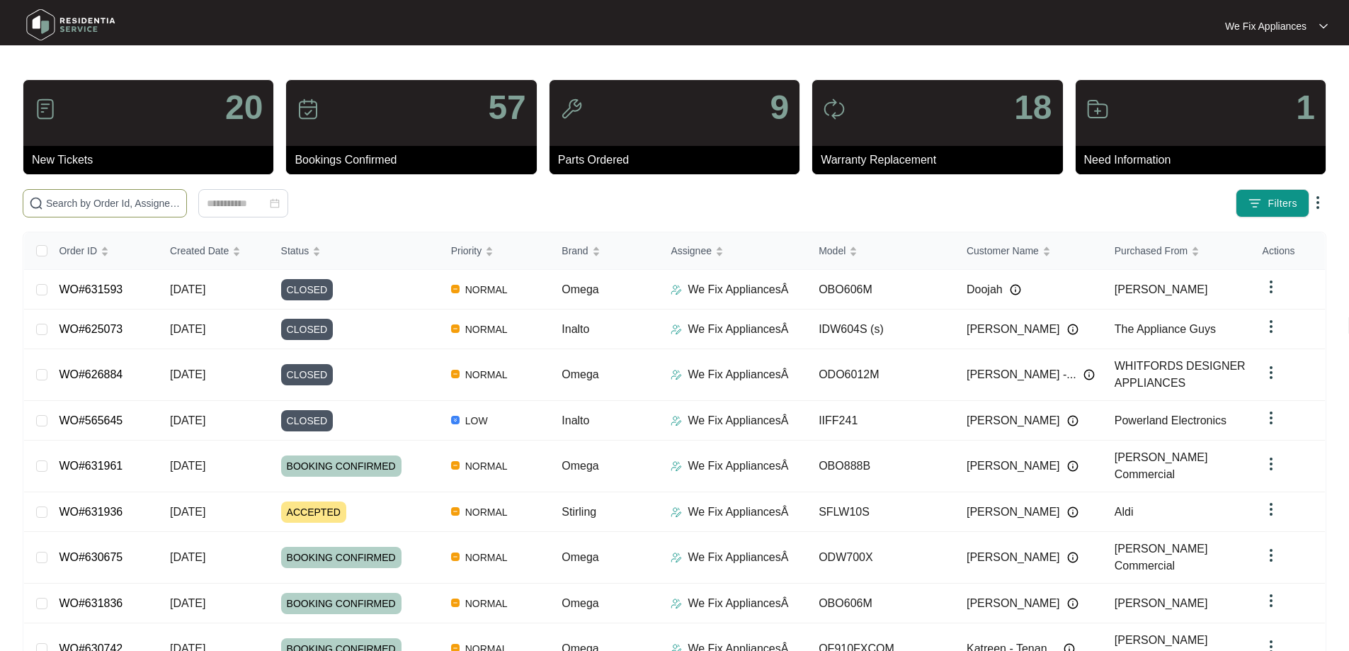
paste input "631341"
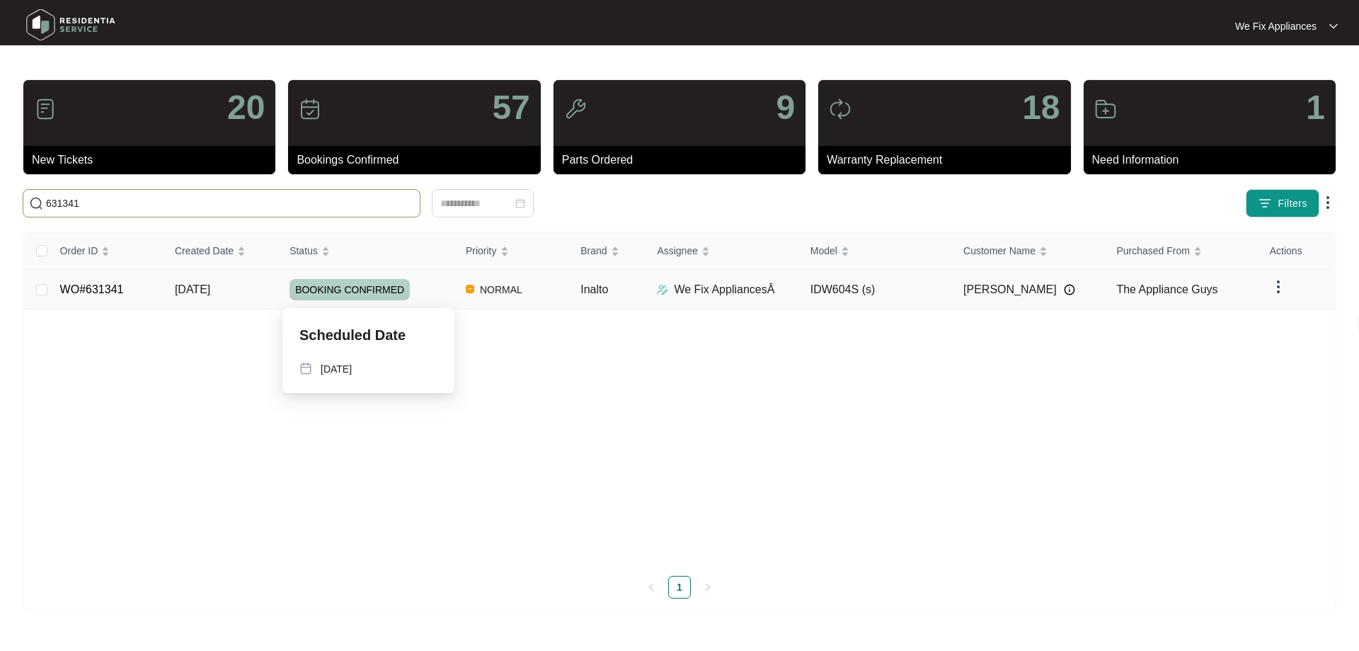
type input "631341"
click at [348, 290] on span "BOOKING CONFIRMED" at bounding box center [350, 289] width 120 height 21
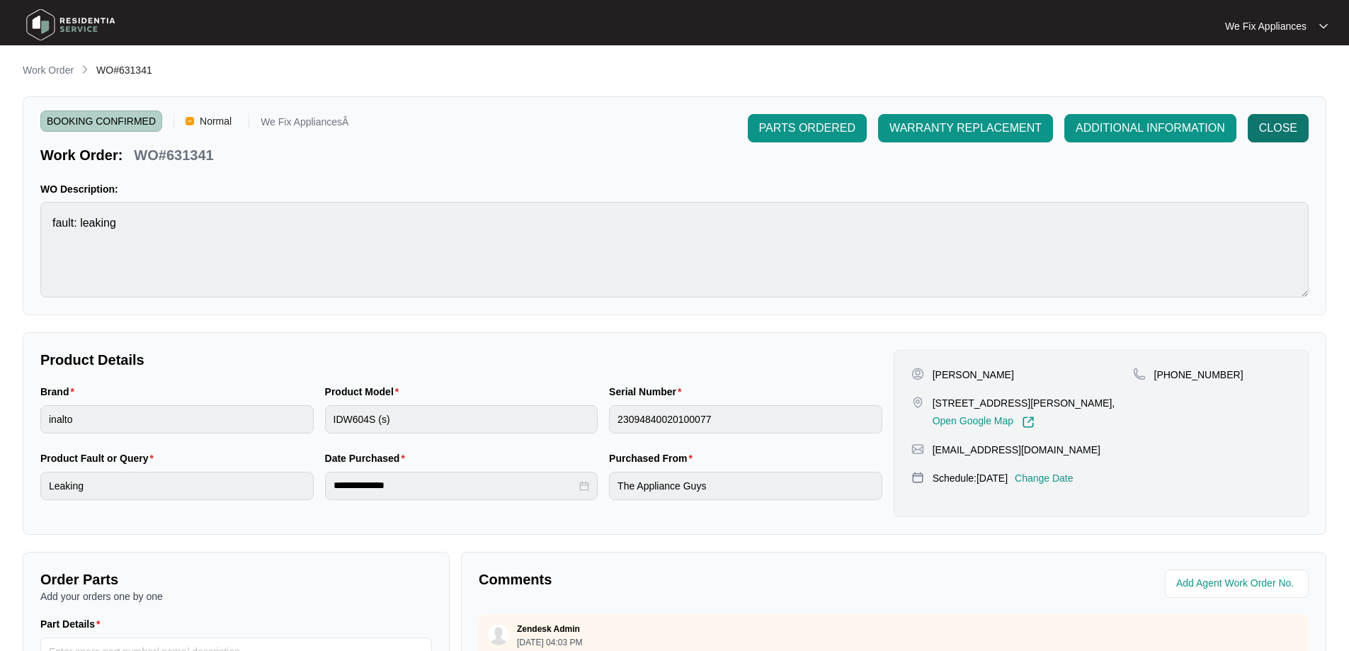
click at [1282, 122] on span "CLOSE" at bounding box center [1278, 128] width 38 height 17
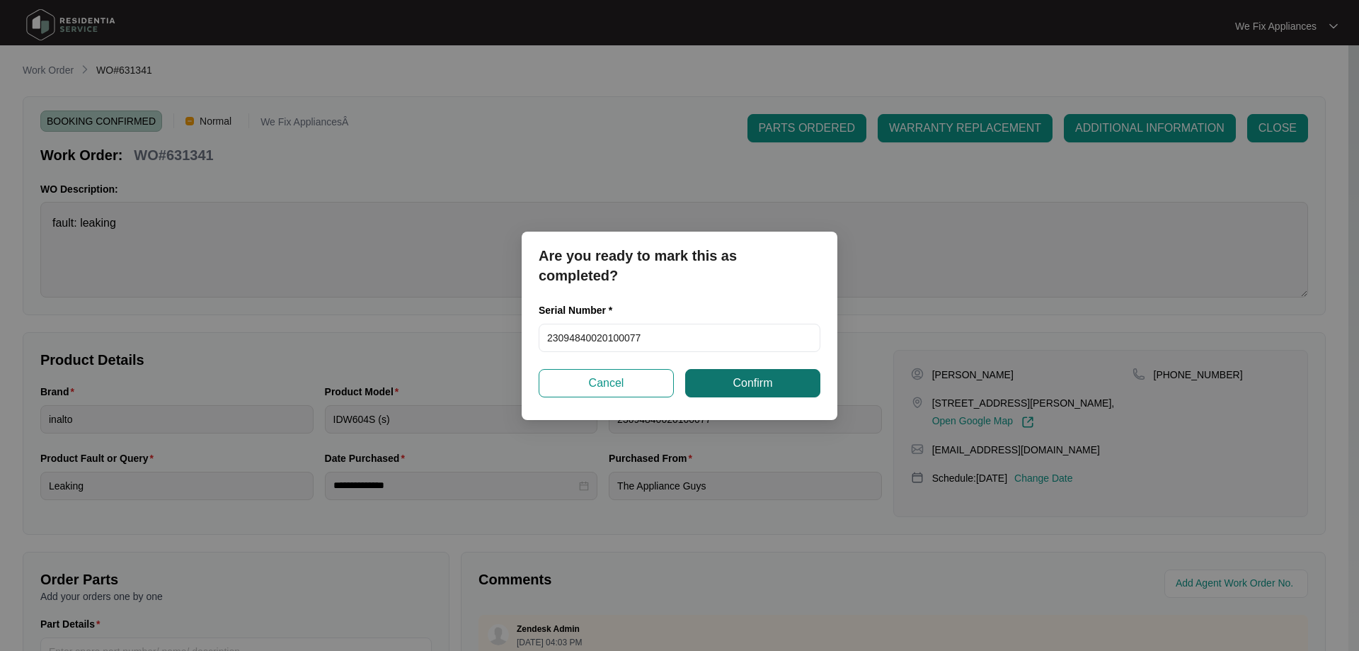
click at [763, 388] on span "Confirm" at bounding box center [753, 383] width 40 height 17
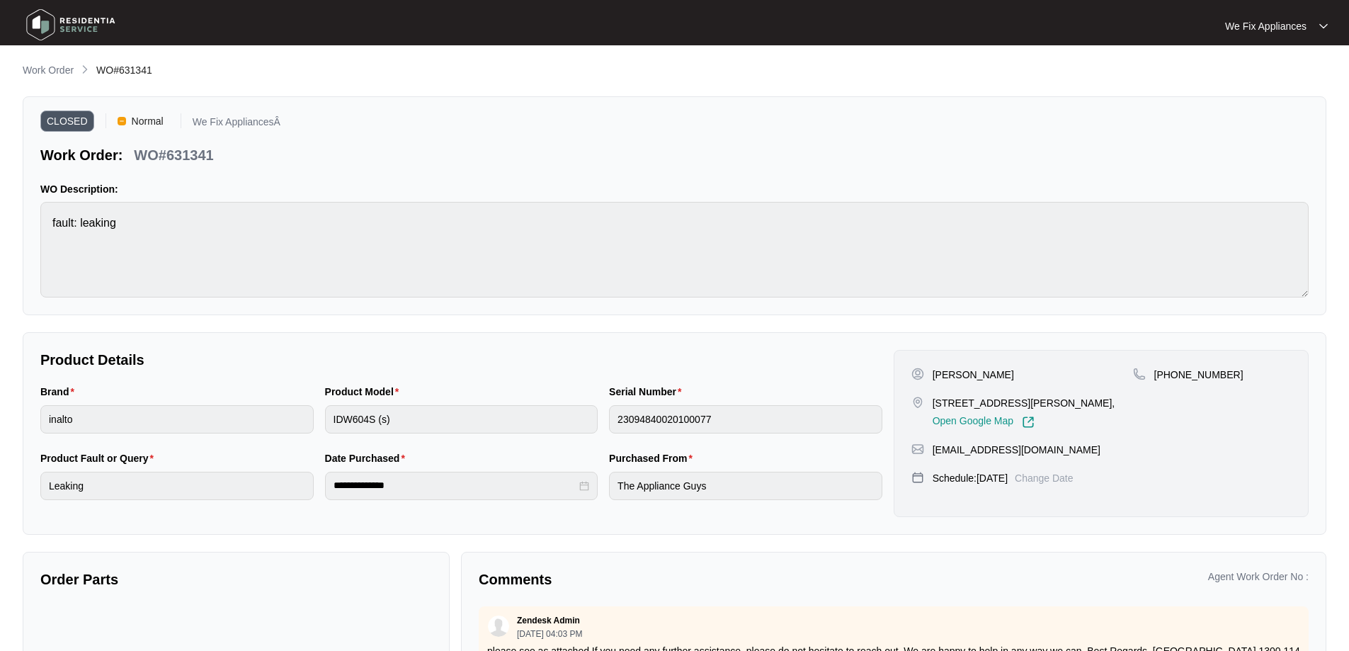
click at [62, 19] on img at bounding box center [70, 25] width 99 height 42
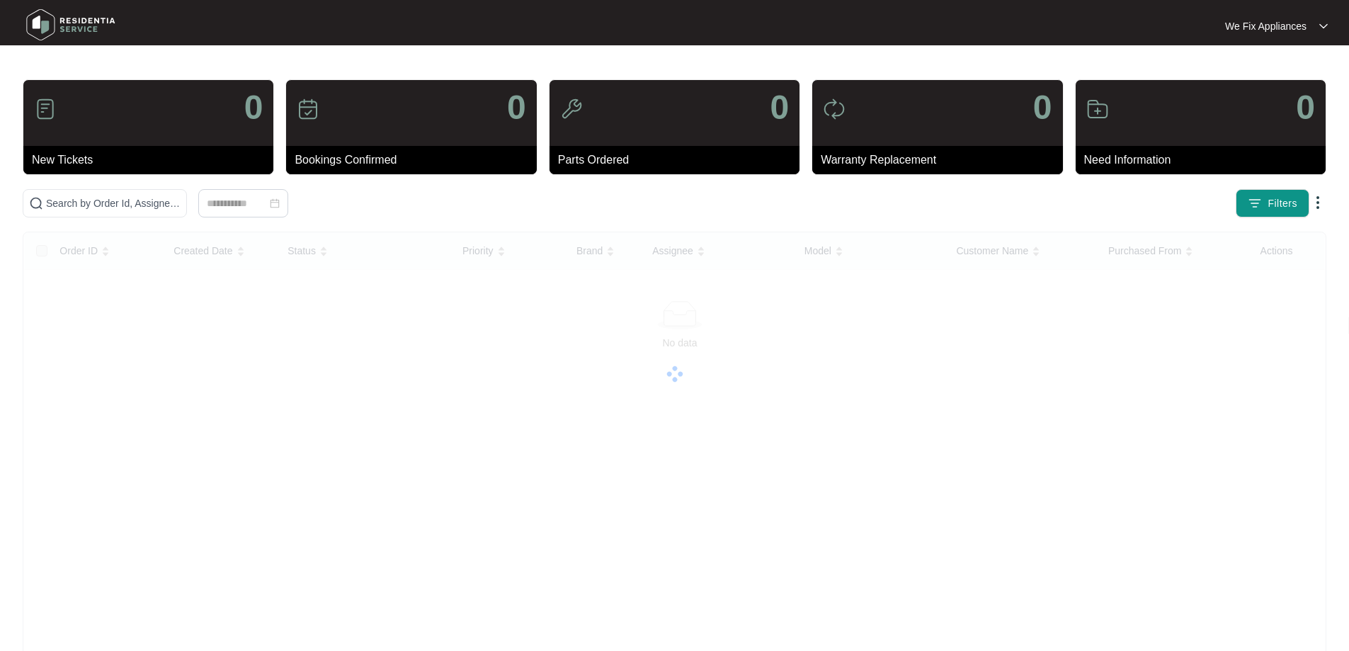
click at [35, 25] on img at bounding box center [70, 25] width 99 height 42
click at [102, 207] on input "text" at bounding box center [113, 203] width 135 height 16
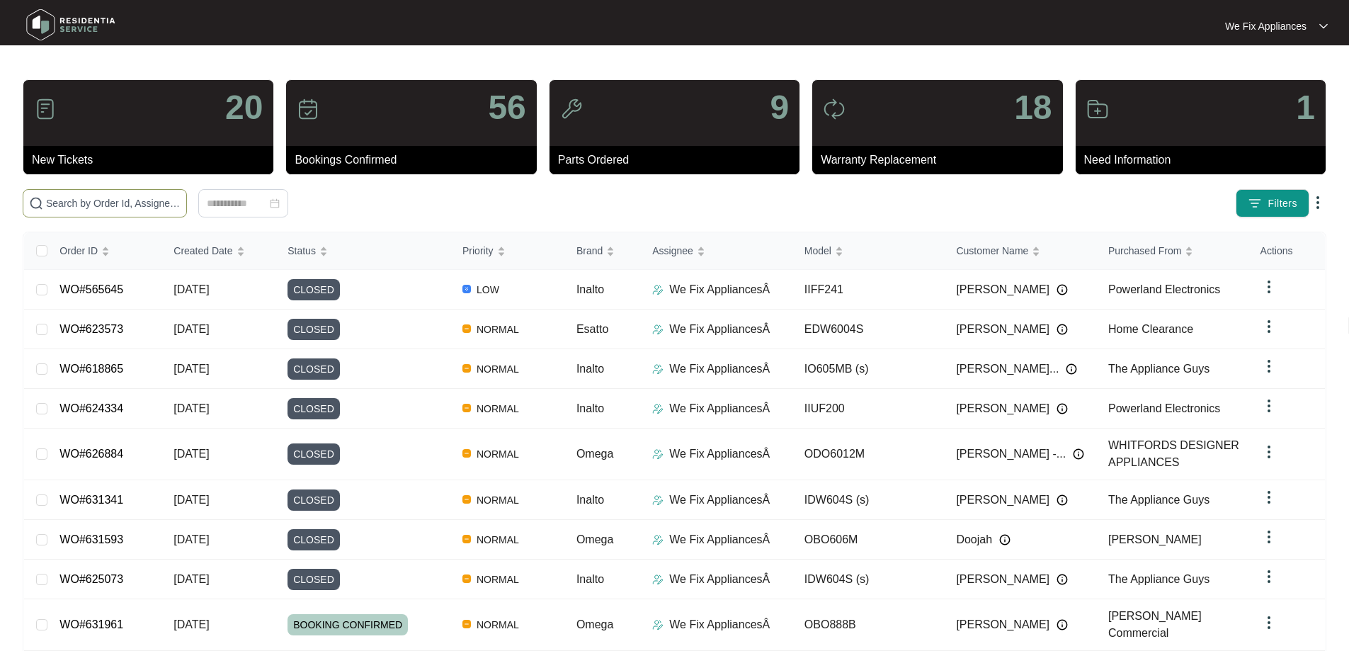
paste input "628653"
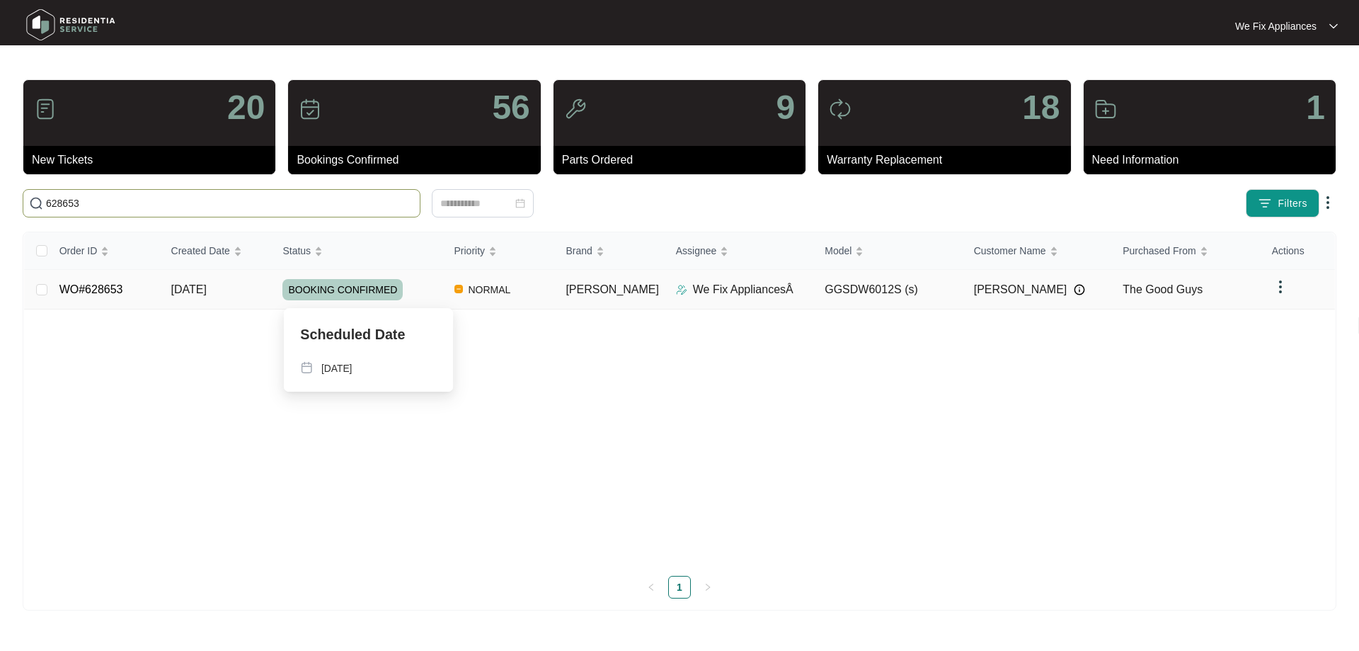
type input "628653"
click at [345, 292] on span "BOOKING CONFIRMED" at bounding box center [342, 289] width 120 height 21
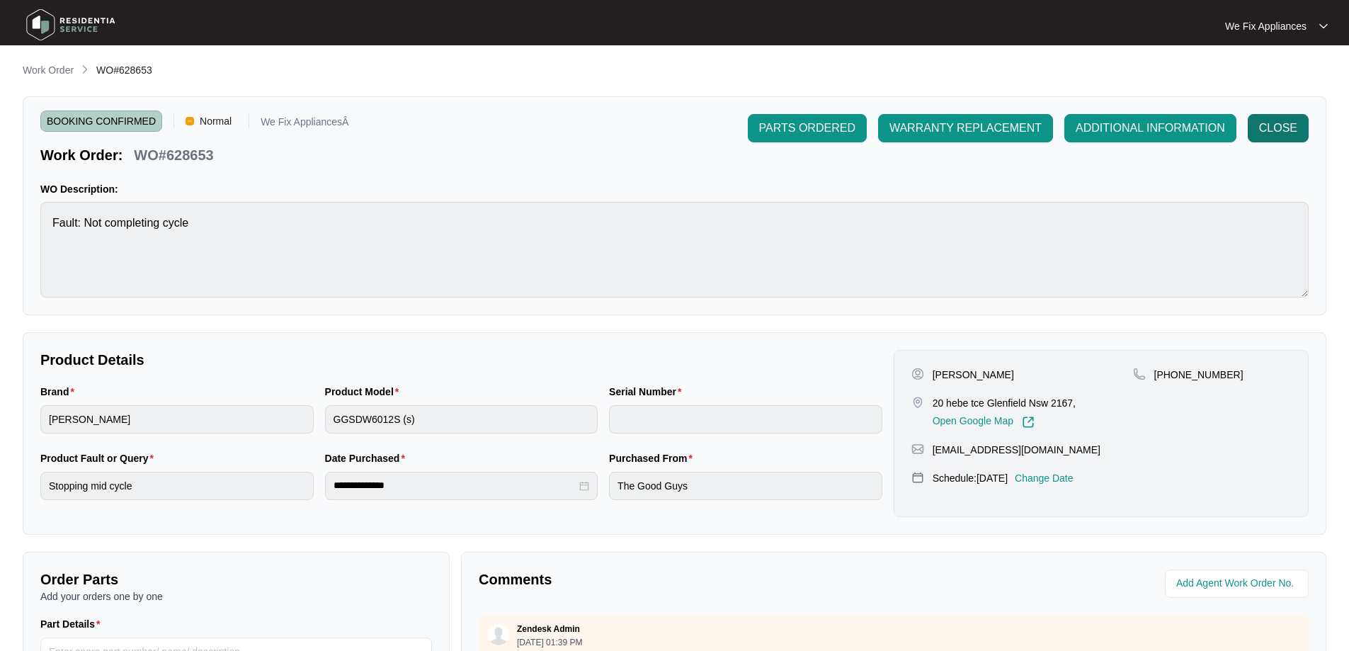
click at [1279, 125] on span "CLOSE" at bounding box center [1278, 128] width 38 height 17
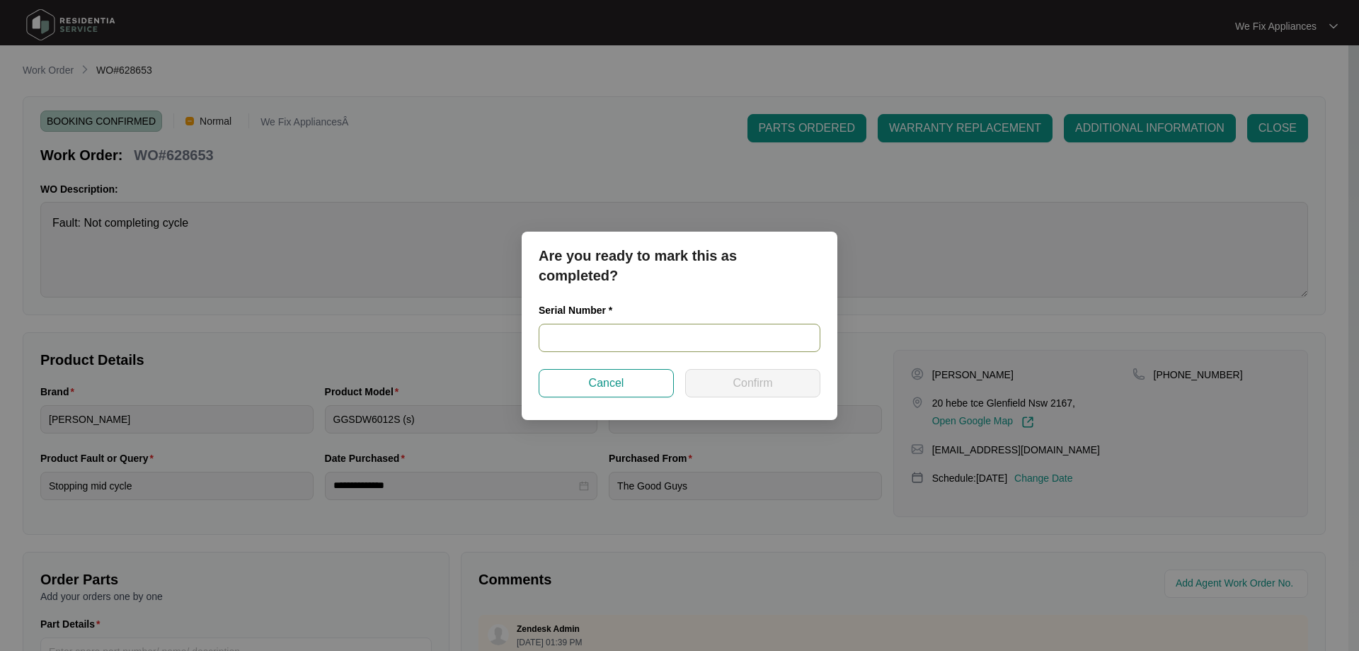
click at [613, 338] on input "text" at bounding box center [680, 338] width 282 height 28
paste input "2098083010100038"
type input "2098083010100038"
click at [762, 379] on span "Confirm" at bounding box center [753, 383] width 40 height 17
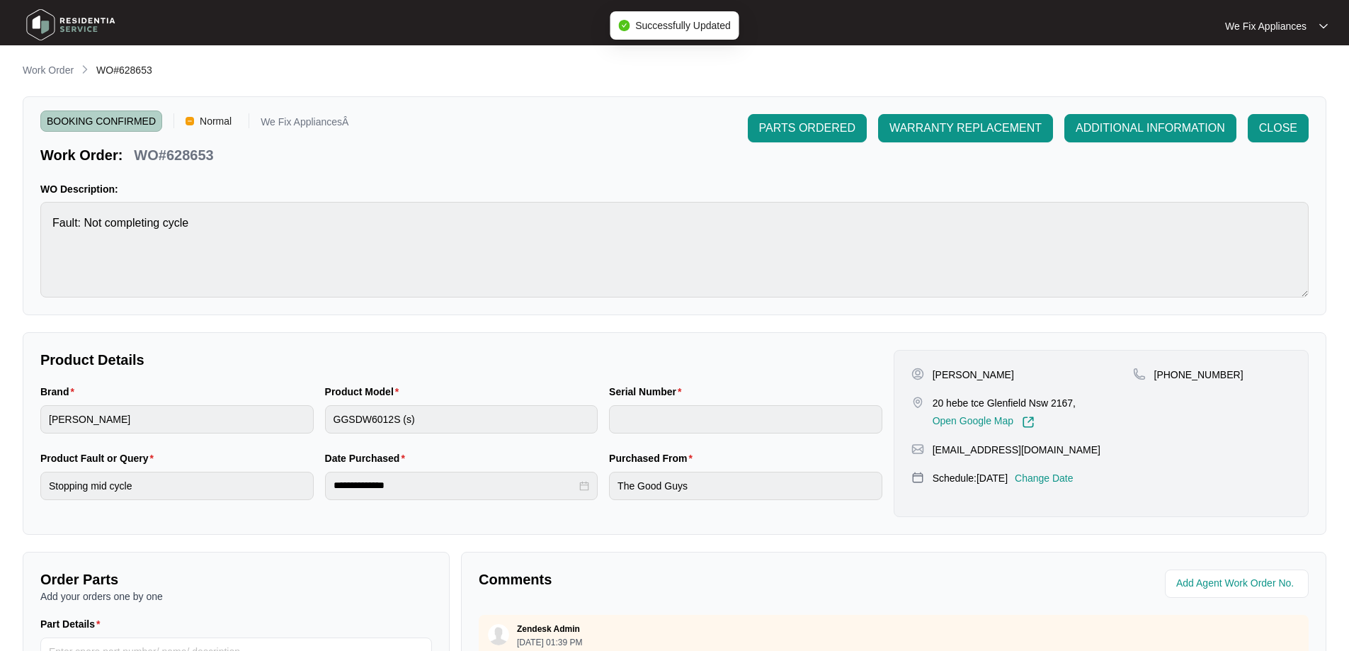
type input "2098083010100038"
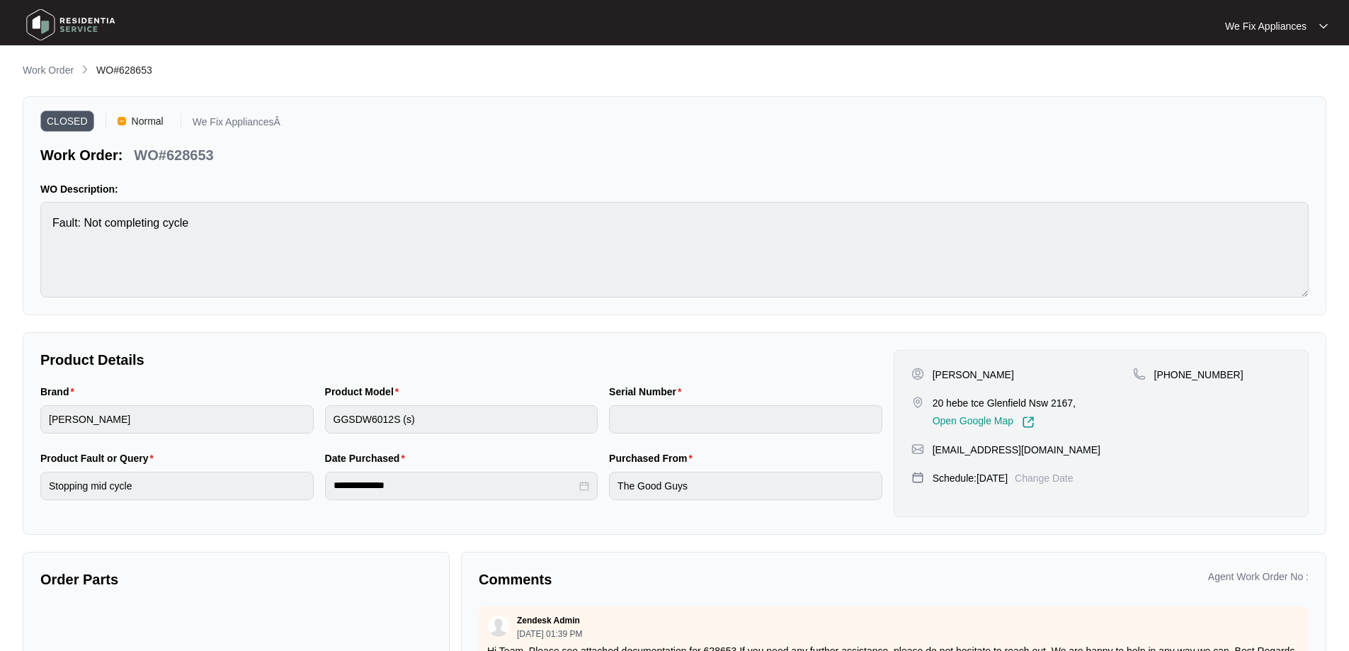
click at [64, 18] on img at bounding box center [70, 25] width 99 height 42
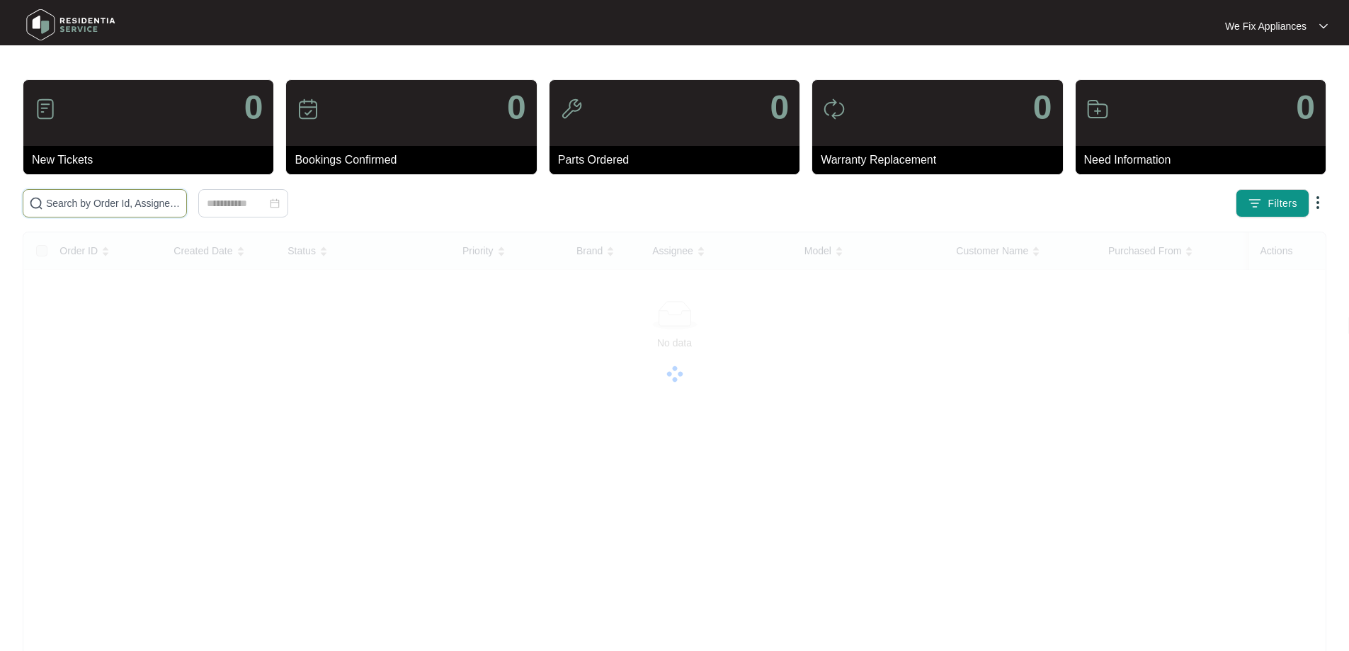
click at [141, 196] on input "text" at bounding box center [113, 203] width 135 height 16
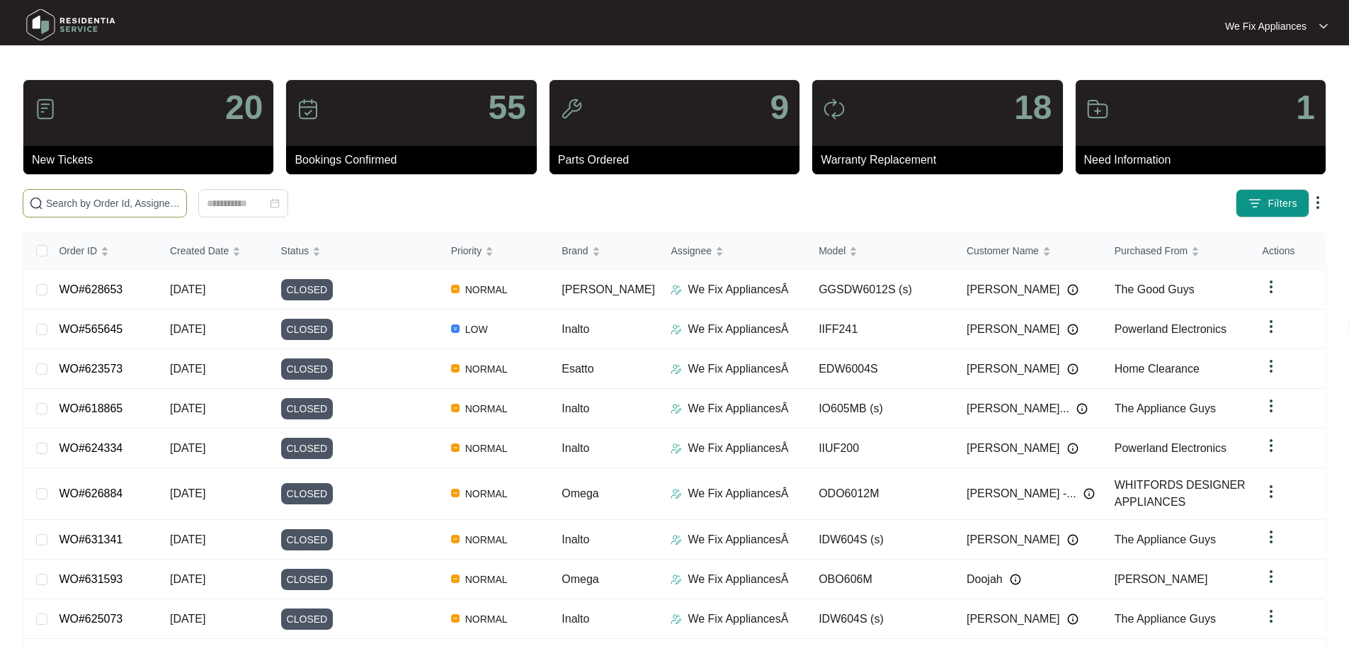
paste input "629614"
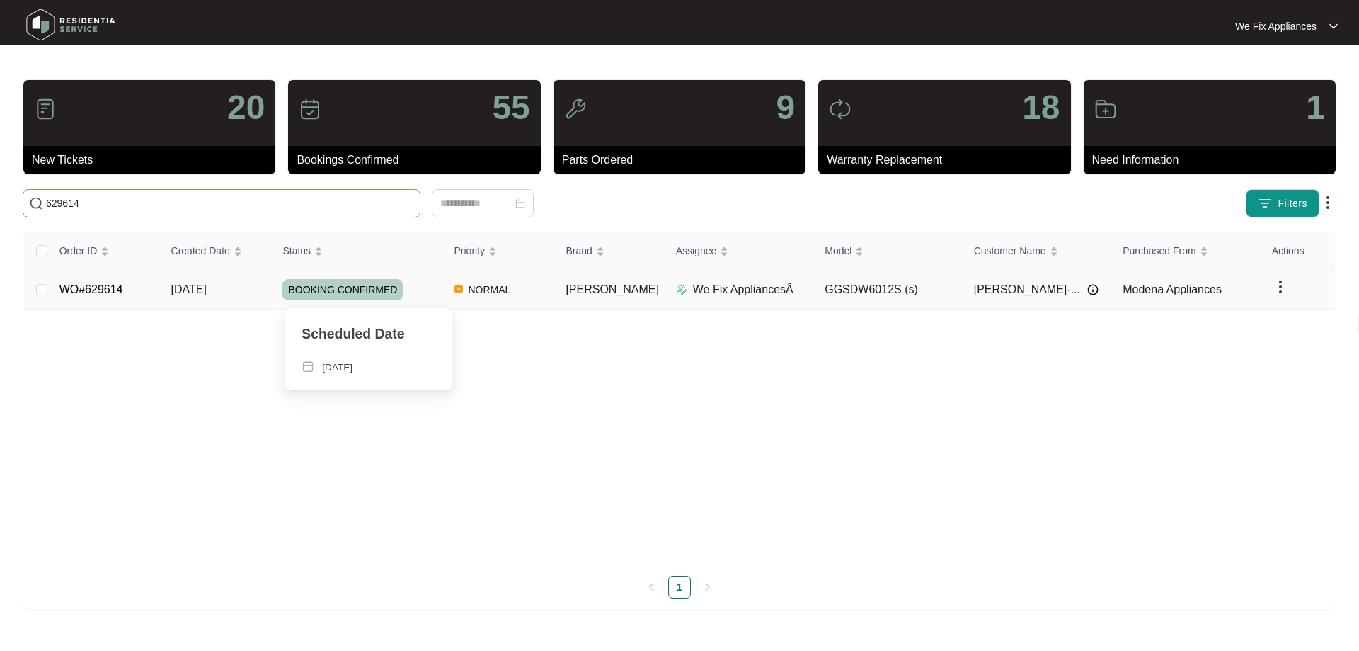
type input "629614"
click at [324, 287] on span "BOOKING CONFIRMED" at bounding box center [342, 289] width 120 height 21
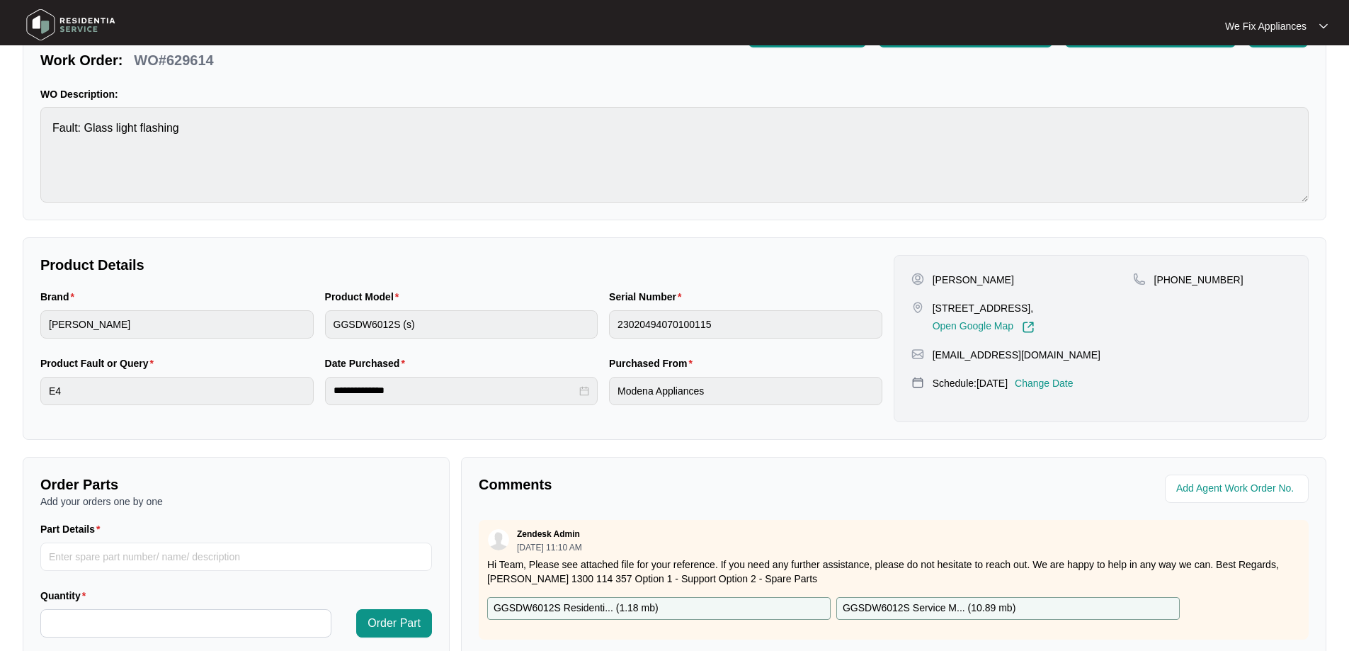
scroll to position [212, 0]
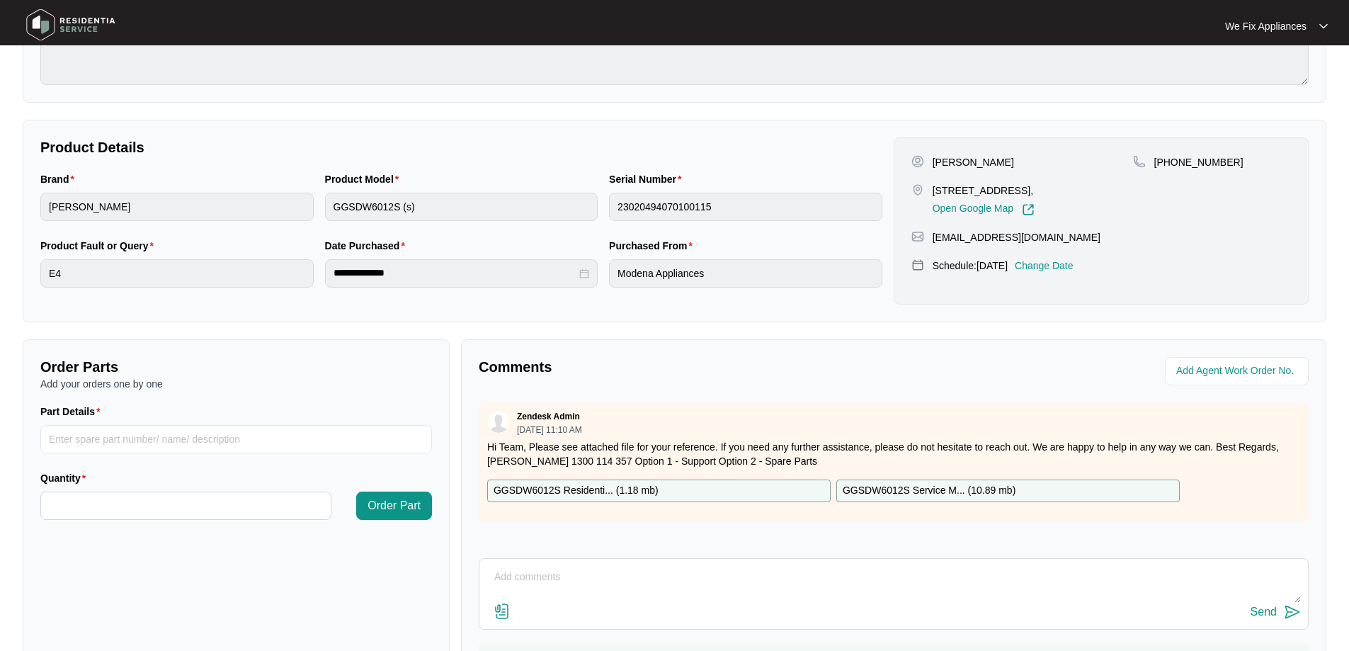
click at [610, 582] on textarea at bounding box center [893, 584] width 814 height 37
type textarea "hi team, unit leaking from the seam/base. not repairable"
click at [1266, 611] on div "Send" at bounding box center [1263, 611] width 26 height 13
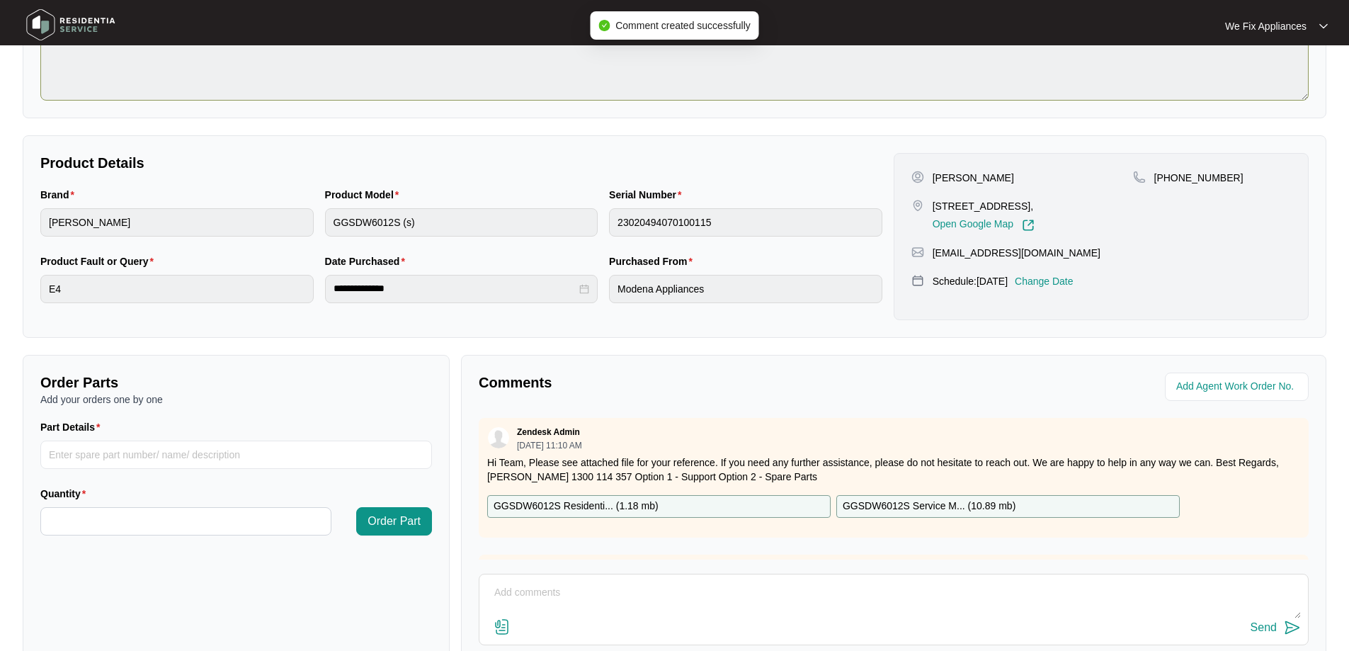
scroll to position [0, 0]
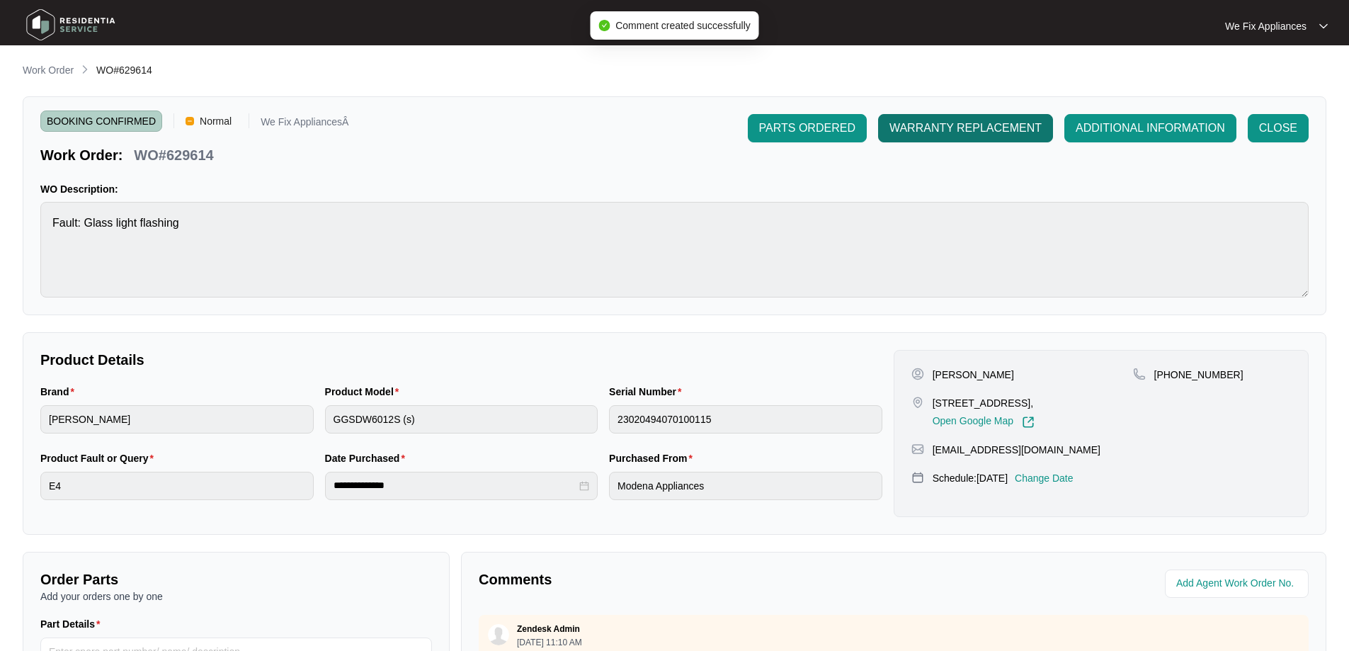
click at [978, 131] on span "WARRANTY REPLACEMENT" at bounding box center [965, 128] width 152 height 17
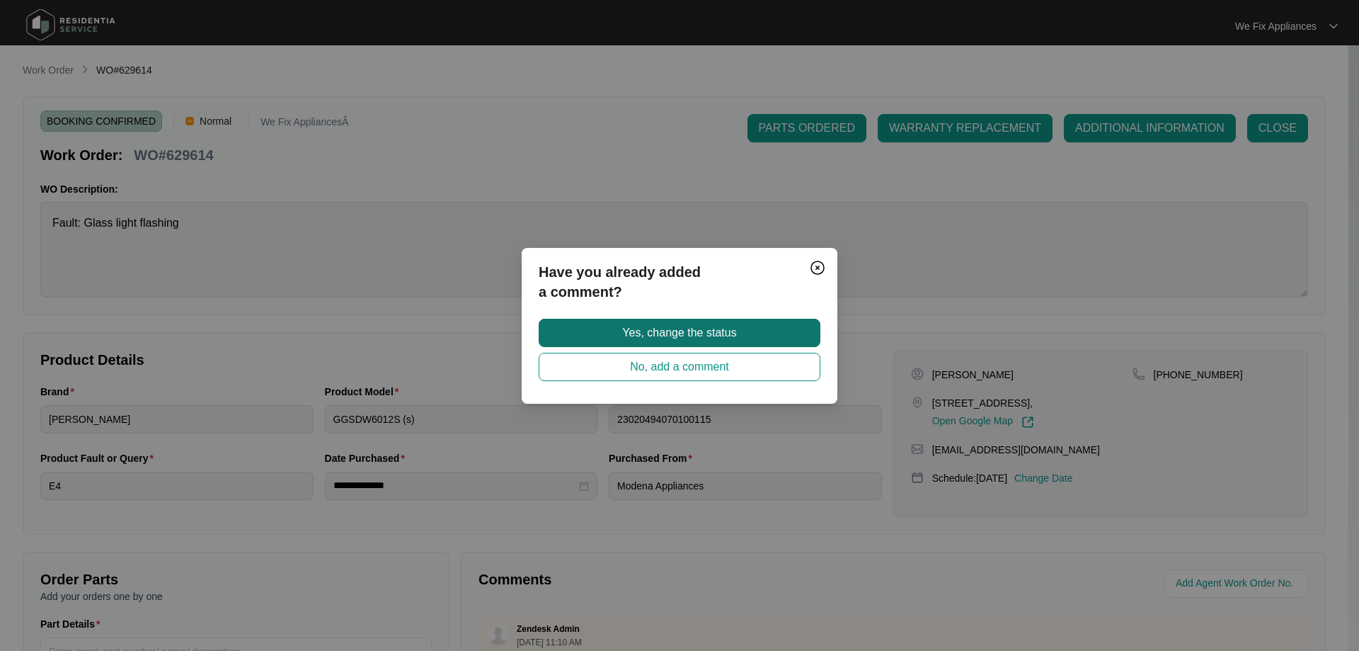
click at [747, 325] on button "Yes, change the status" at bounding box center [680, 333] width 282 height 28
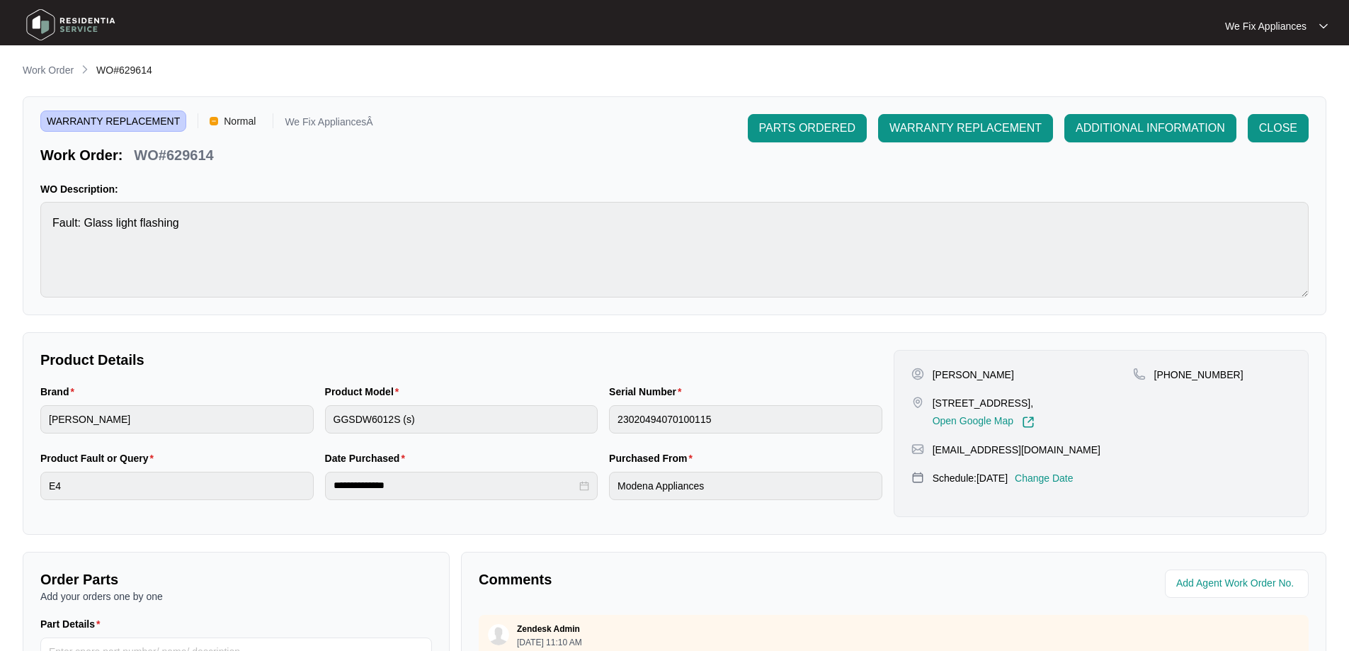
click at [77, 25] on img at bounding box center [70, 25] width 99 height 42
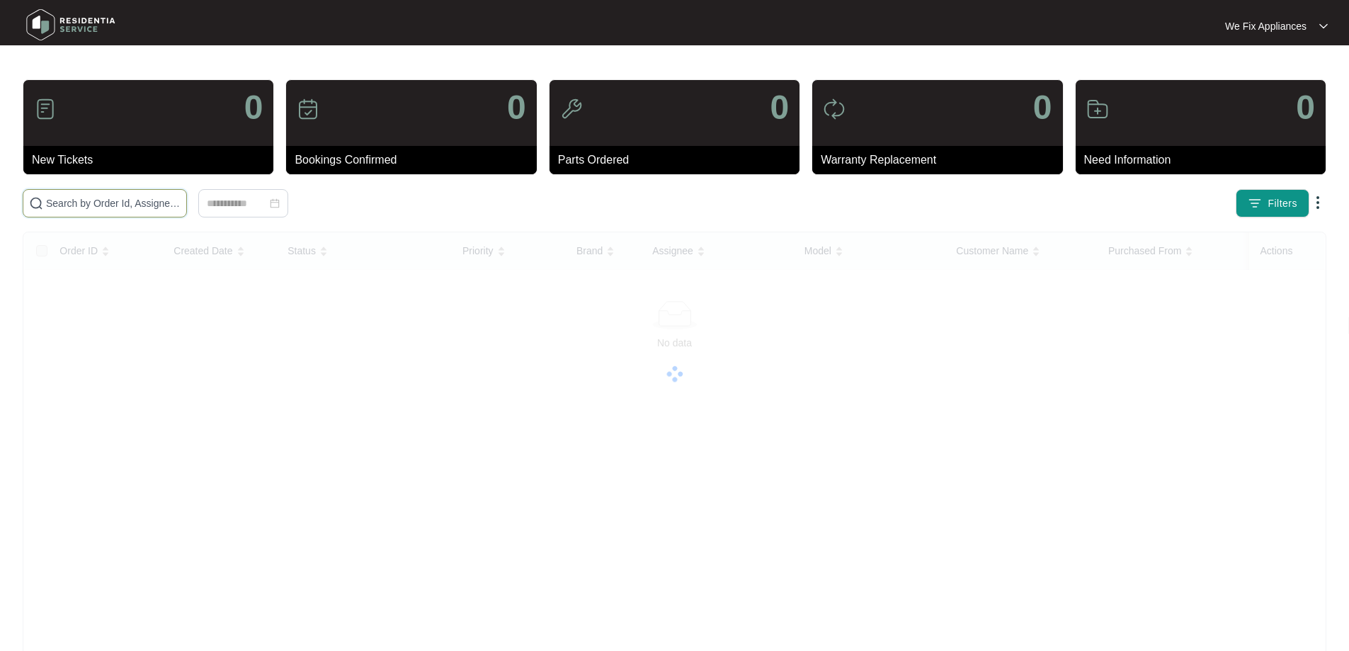
click at [118, 203] on input "text" at bounding box center [113, 203] width 135 height 16
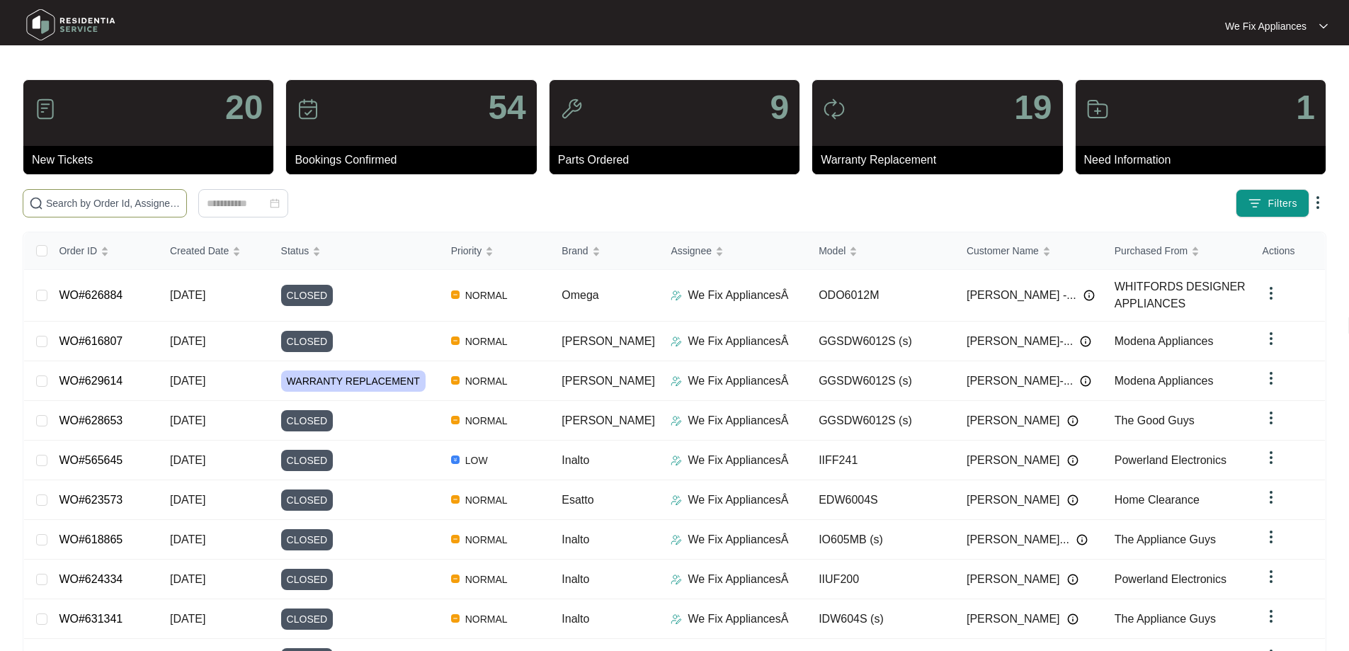
paste input "629042"
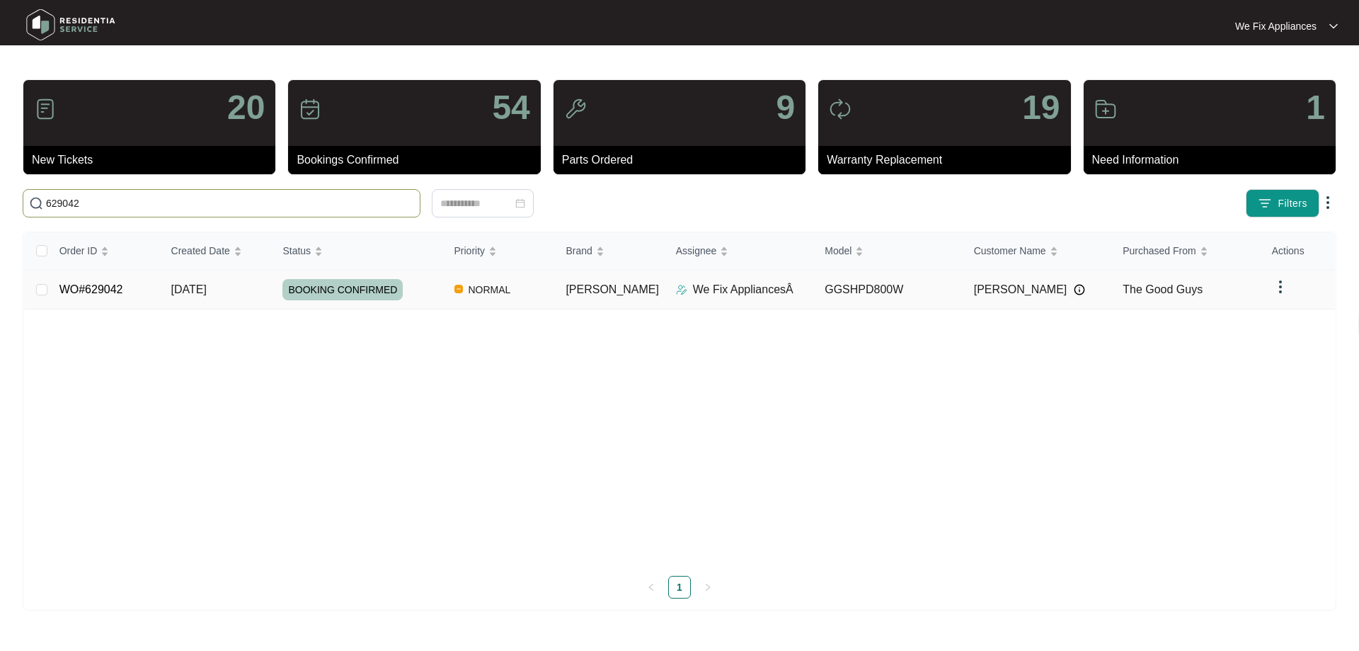
type input "629042"
click at [359, 287] on span "BOOKING CONFIRMED" at bounding box center [342, 289] width 120 height 21
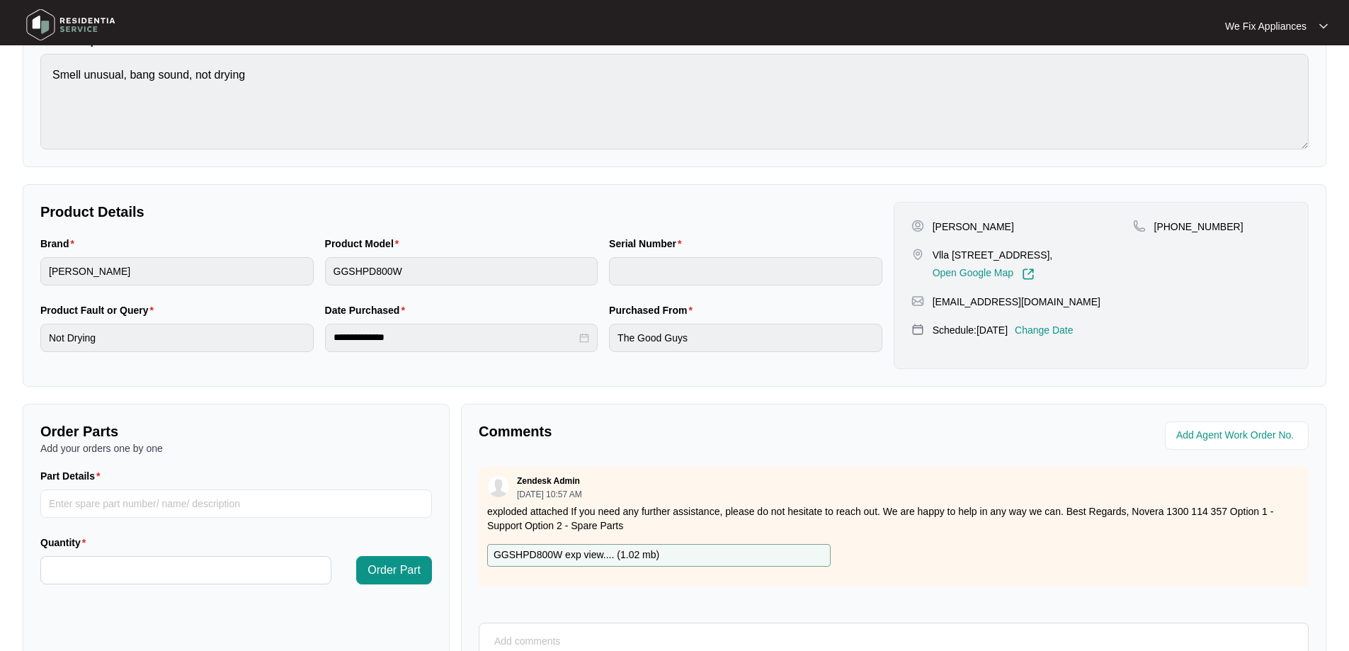
scroll to position [289, 0]
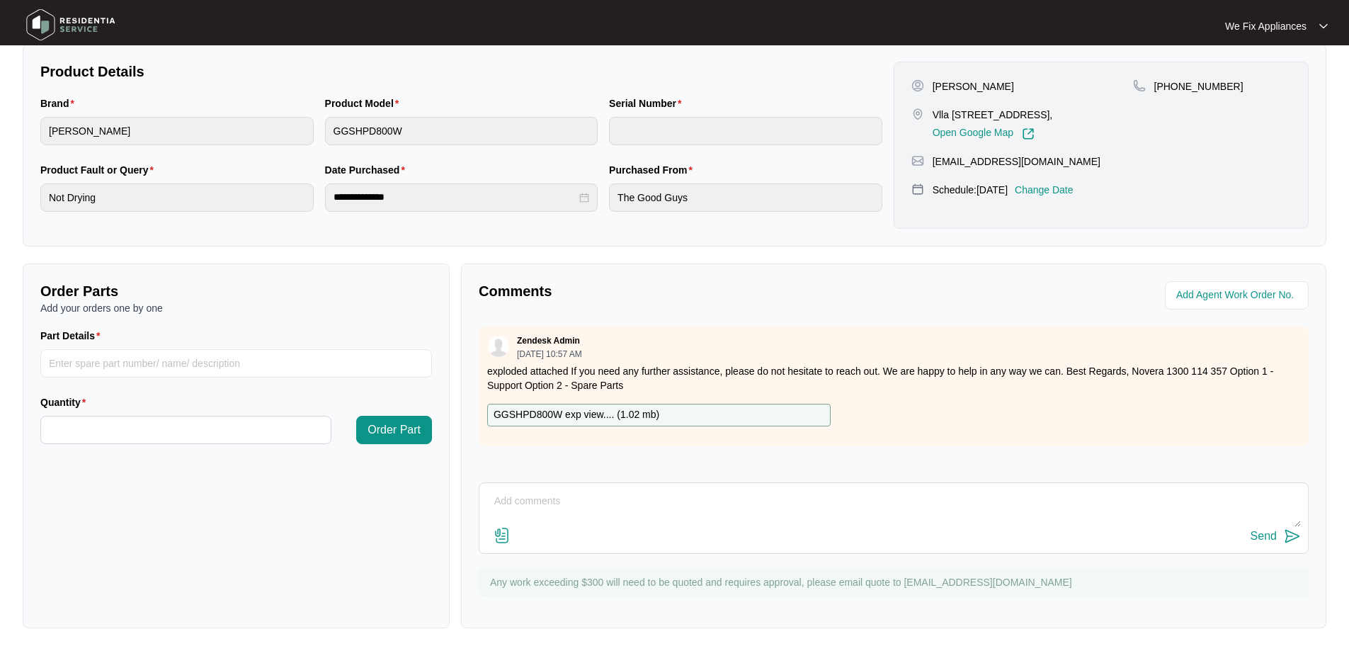
click at [598, 418] on p "GGSHPD800W exp view.... ( 1.02 mb )" at bounding box center [576, 415] width 166 height 16
click at [43, 23] on img at bounding box center [70, 25] width 99 height 42
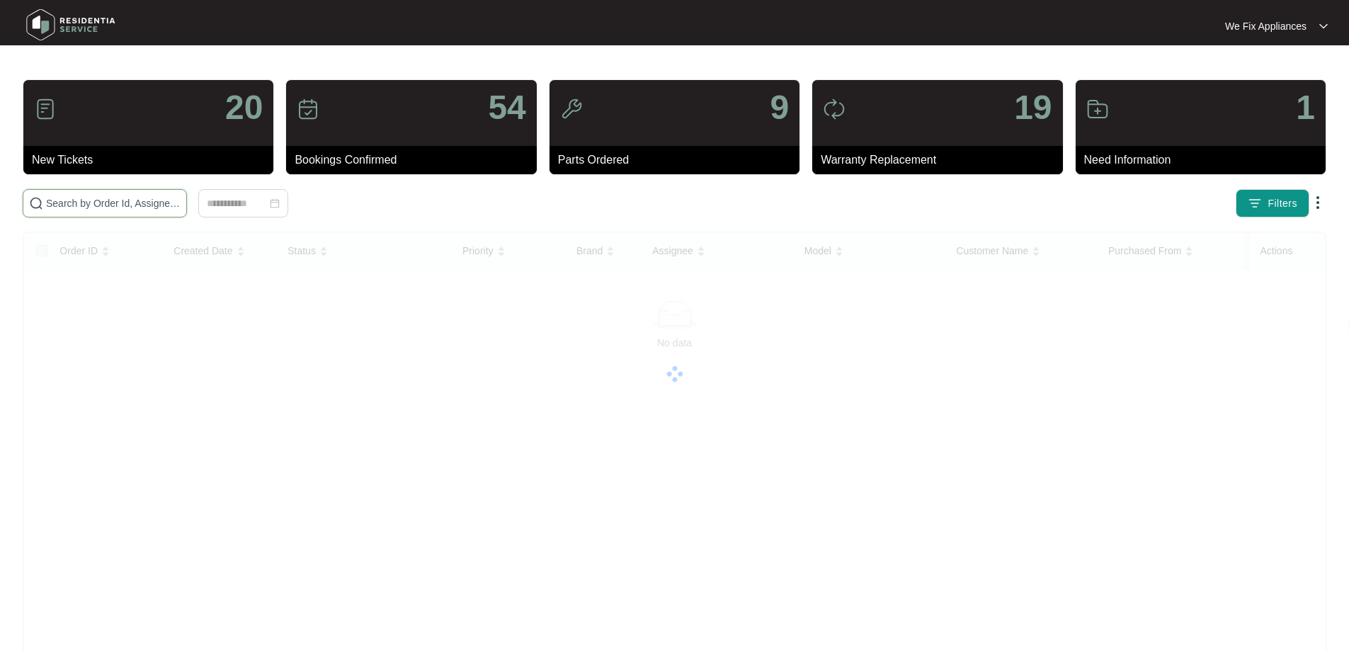
click at [142, 203] on input "text" at bounding box center [113, 203] width 135 height 16
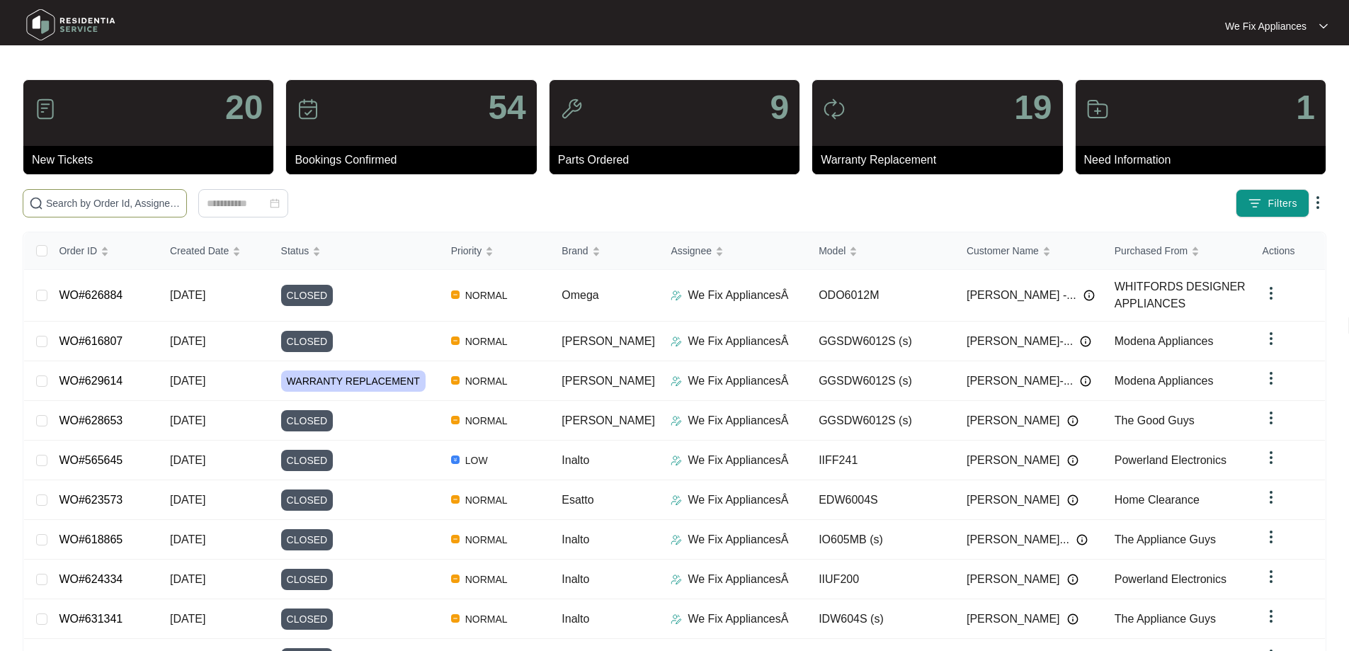
paste input "629042"
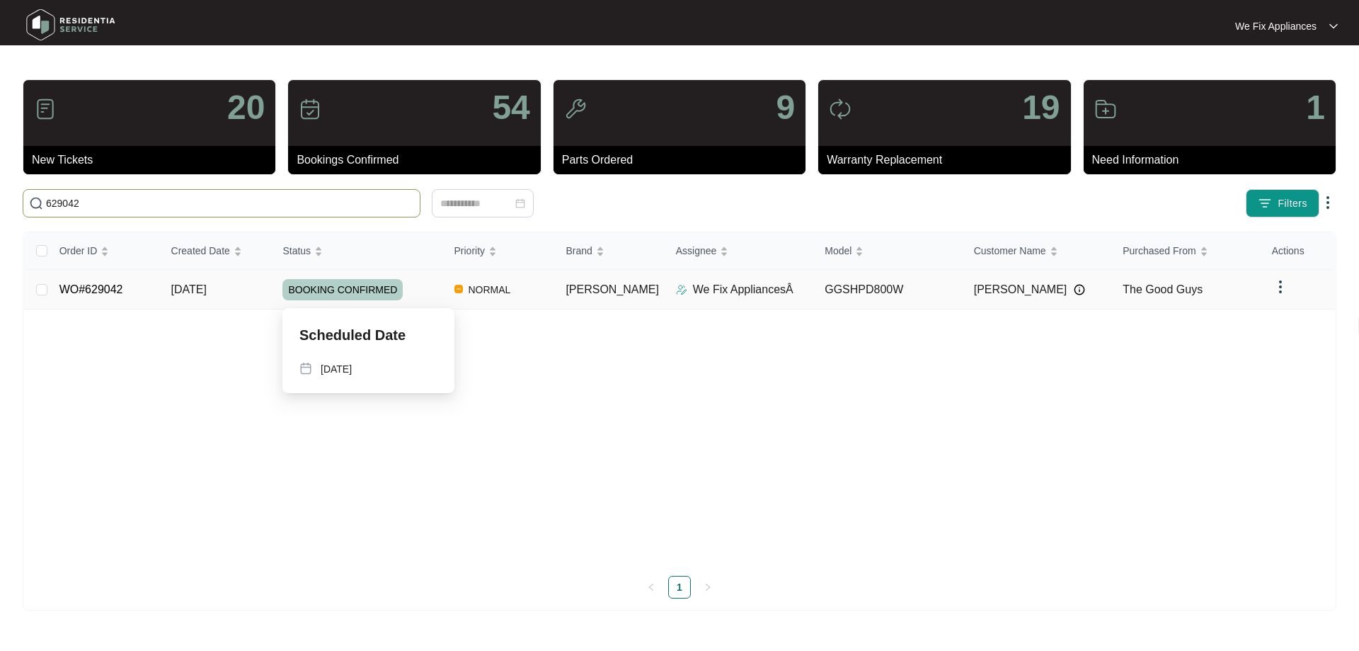
type input "629042"
click at [367, 287] on span "BOOKING CONFIRMED" at bounding box center [342, 289] width 120 height 21
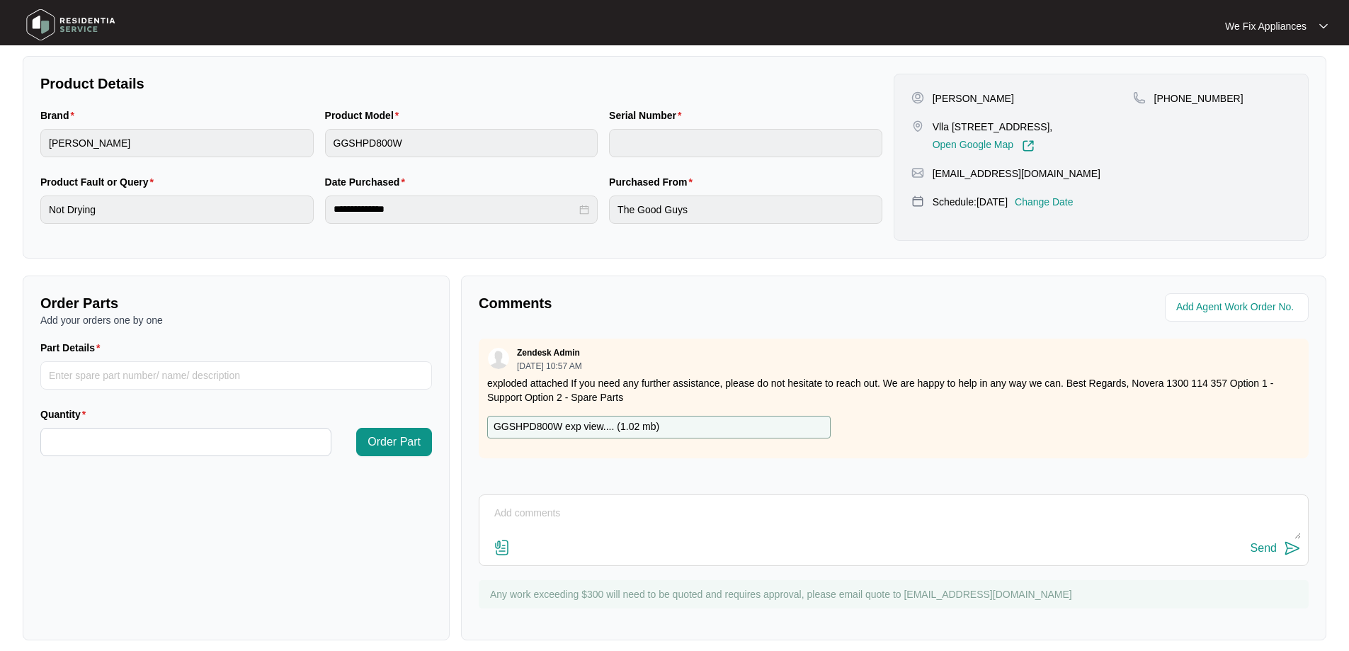
scroll to position [289, 0]
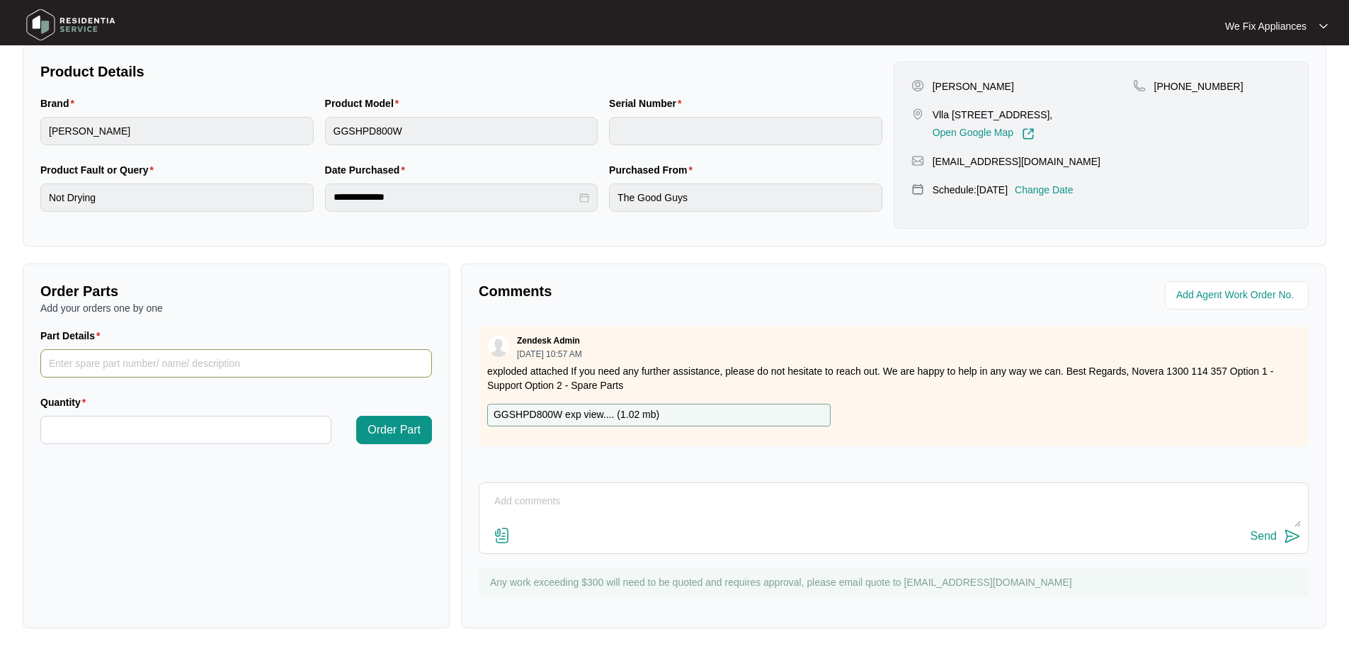
click at [176, 364] on input "Part Details" at bounding box center [236, 363] width 392 height 28
paste input "12638200000261"
type input "12638200000261"
click at [182, 421] on input "Quantity" at bounding box center [186, 429] width 290 height 27
type input "*"
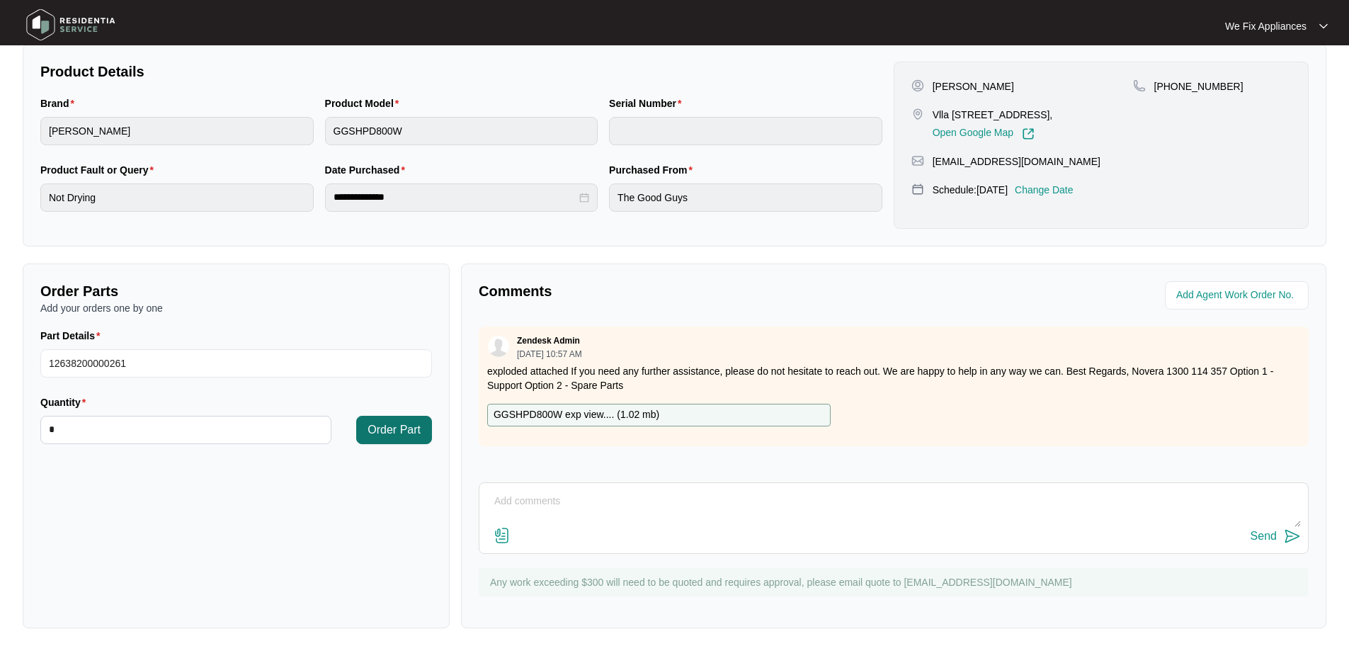
click at [384, 433] on span "Order Part" at bounding box center [393, 429] width 53 height 17
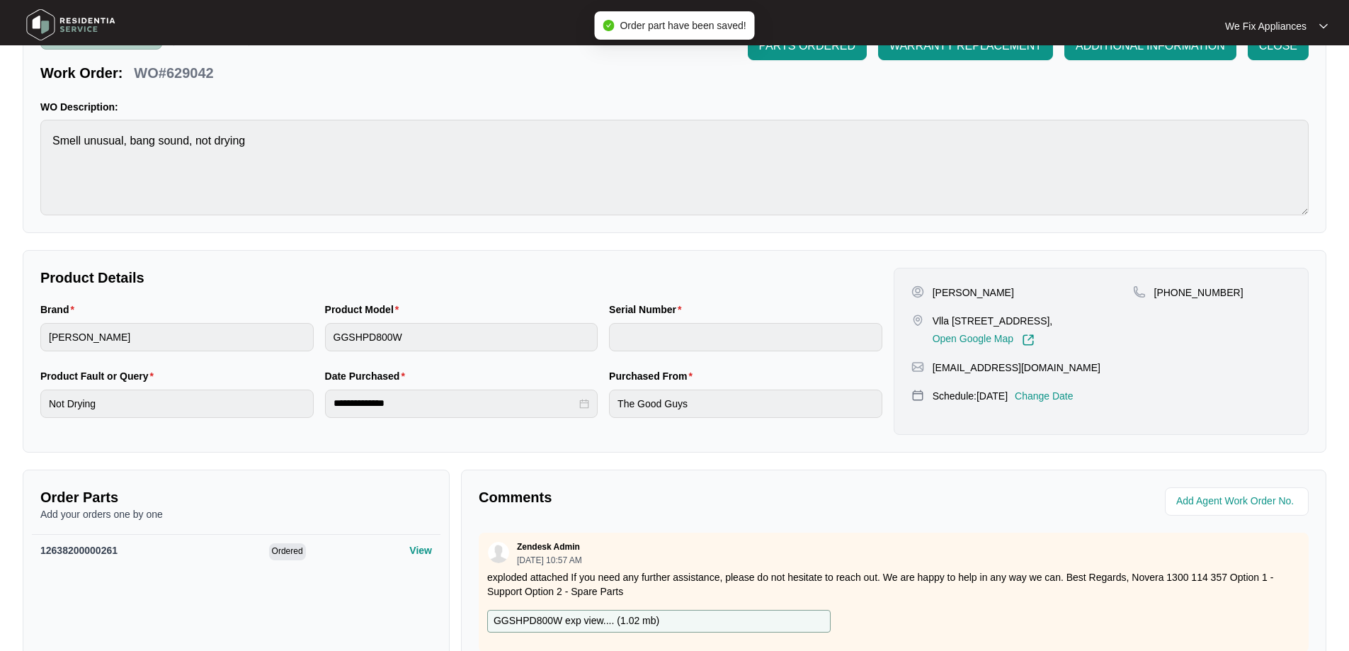
scroll to position [0, 0]
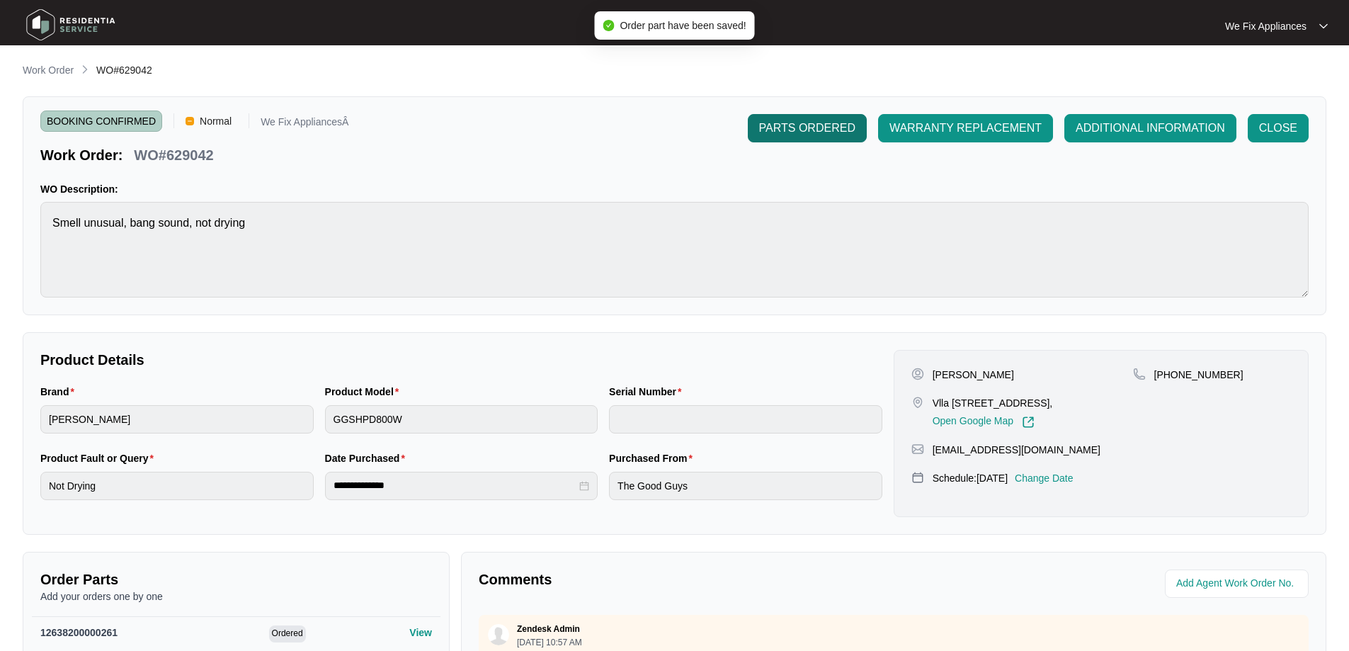
click at [816, 125] on span "PARTS ORDERED" at bounding box center [807, 128] width 96 height 17
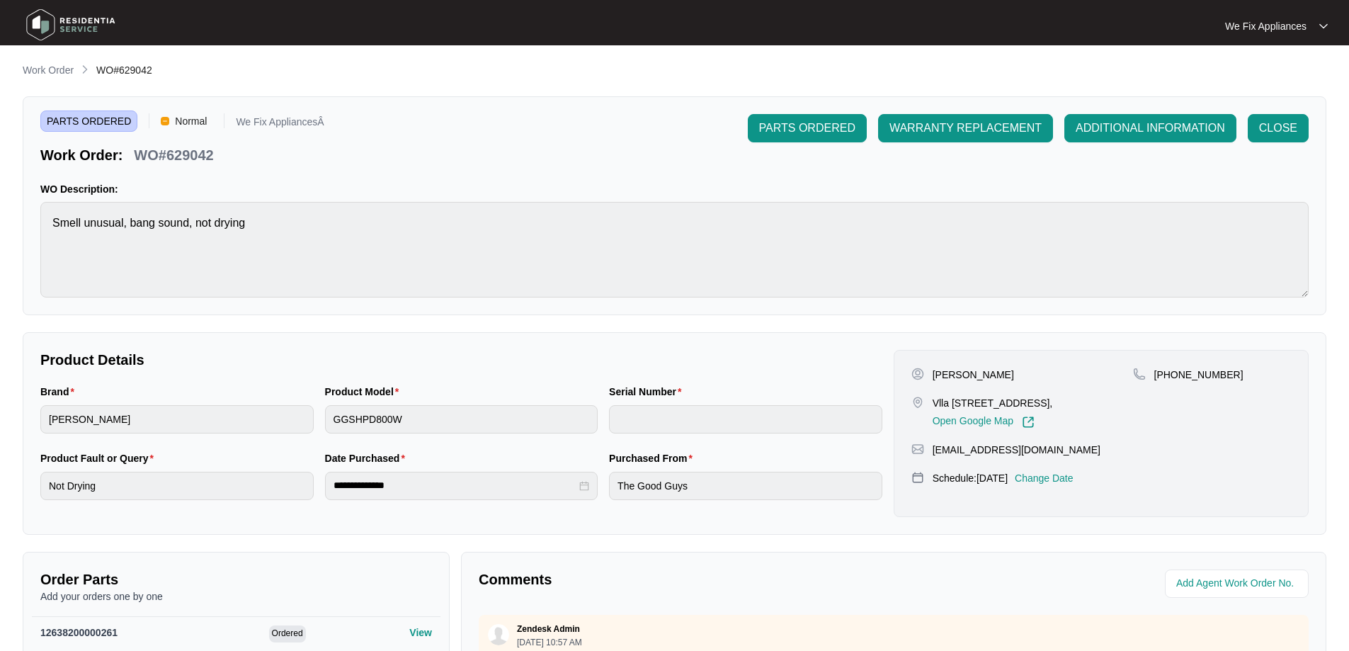
click at [56, 22] on img at bounding box center [70, 25] width 99 height 42
